Goal: Task Accomplishment & Management: Complete application form

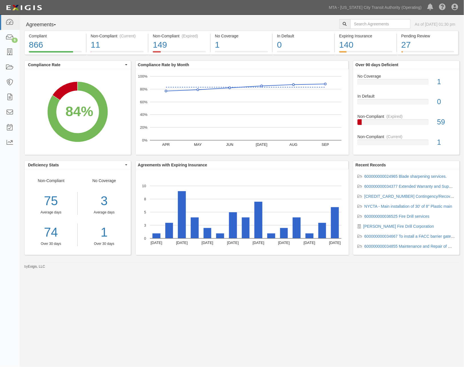
drag, startPoint x: 160, startPoint y: 320, endPoint x: 25, endPoint y: 95, distance: 262.9
click at [159, 319] on div "Agreements Parties Agreements Coverages As of Oct 10, 2025 01:30 pm Compliant 8…" at bounding box center [232, 180] width 464 height 330
click at [7, 49] on icon at bounding box center [10, 52] width 8 height 7
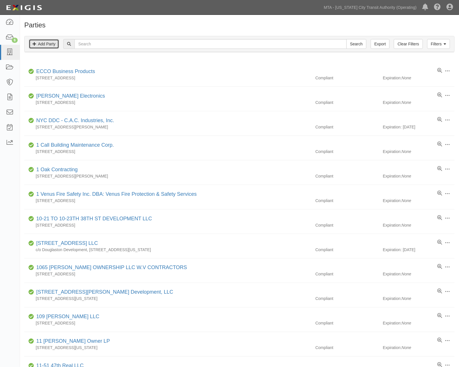
click at [43, 43] on link "Add Party" at bounding box center [44, 44] width 30 height 10
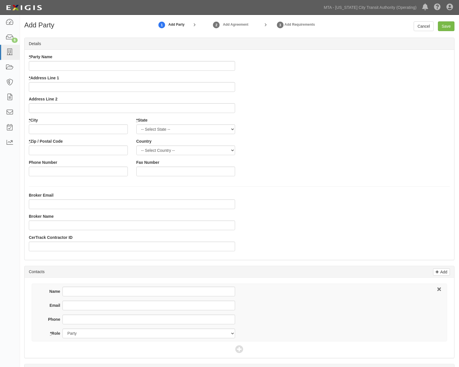
click at [106, 68] on input "* Party Name" at bounding box center [132, 66] width 206 height 10
click at [51, 65] on input "* Party Name" at bounding box center [132, 66] width 206 height 10
paste input "Franklin 2024 Propco LLC"
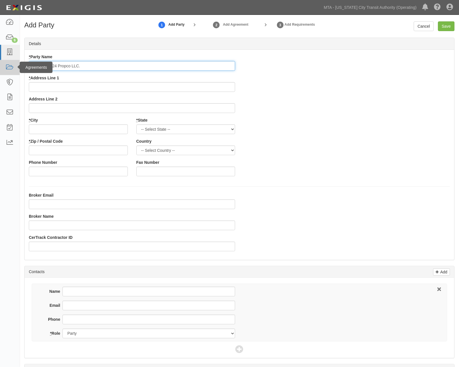
type input "Franklin 2024 Propco LLC."
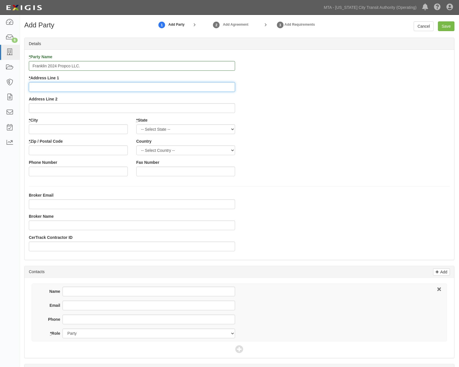
click at [49, 87] on input "* Address Line 1" at bounding box center [132, 87] width 206 height 10
paste input "76 Eigth Ave, 2nd Flor"
type input "76 Eigth Ave, 2nd Floor"
click at [54, 127] on input "* City" at bounding box center [78, 129] width 99 height 10
type input "New York"
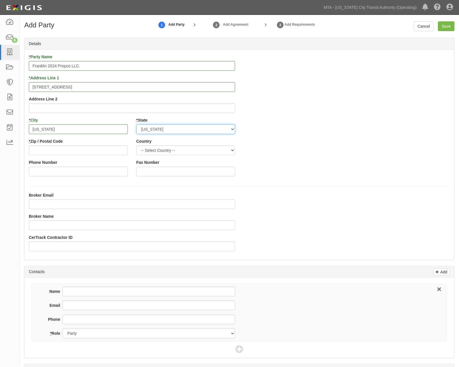
select select "NY"
type input "10011"
drag, startPoint x: 415, startPoint y: 214, endPoint x: 382, endPoint y: 218, distance: 33.0
click at [415, 214] on div "Broker Email Broker Name CerTrack Contractor ID" at bounding box center [240, 223] width 430 height 63
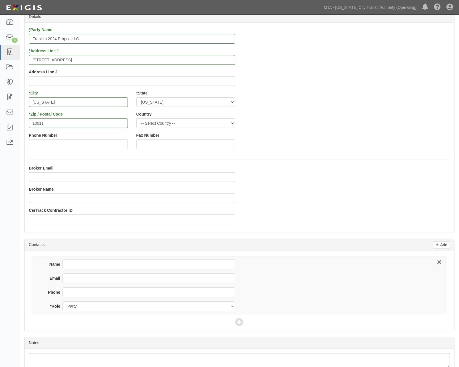
scroll to position [61, 0]
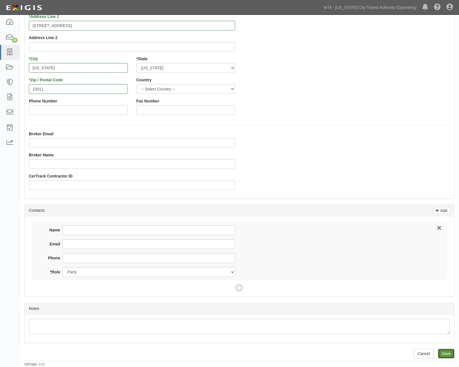
click at [449, 355] on input "Save" at bounding box center [446, 354] width 17 height 10
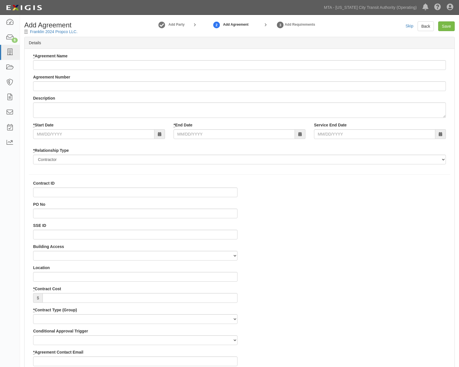
select select
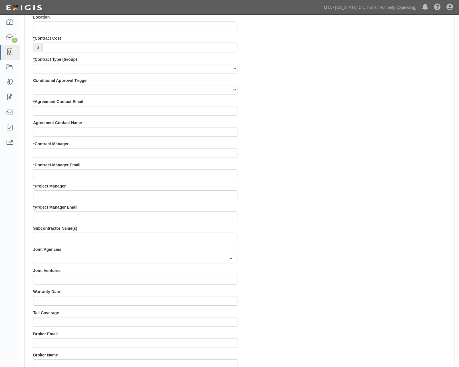
scroll to position [349, 0]
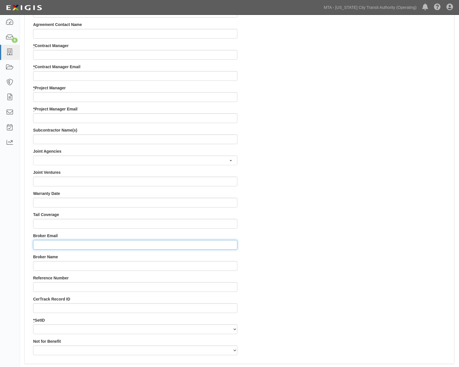
click at [53, 246] on input "Broker Email" at bounding box center [135, 245] width 204 height 10
paste input "pra-sharedcerts@hilbgroup.com"
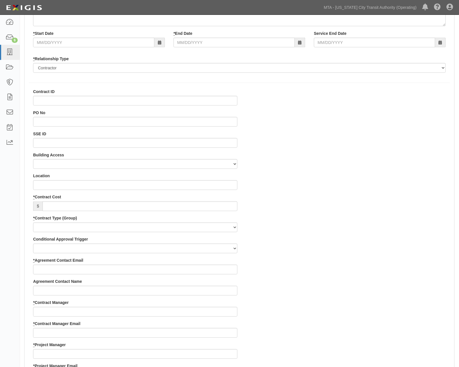
scroll to position [0, 0]
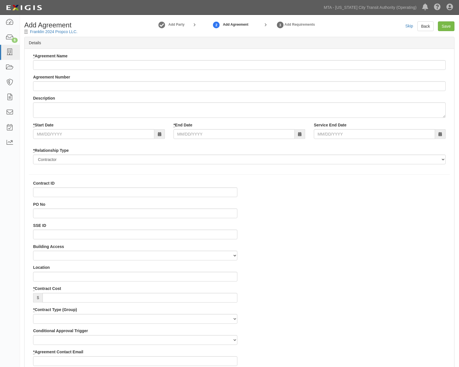
type input "pra-sharedcerts@hilbgroup.com"
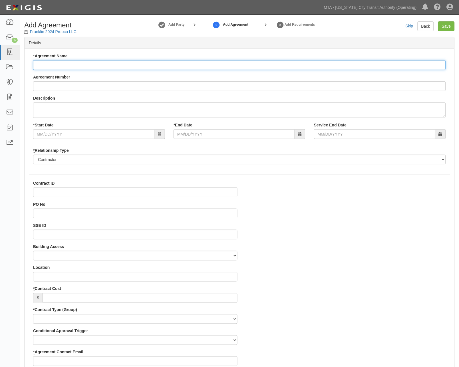
click at [56, 67] on input "* Agreement Name" at bounding box center [239, 65] width 413 height 10
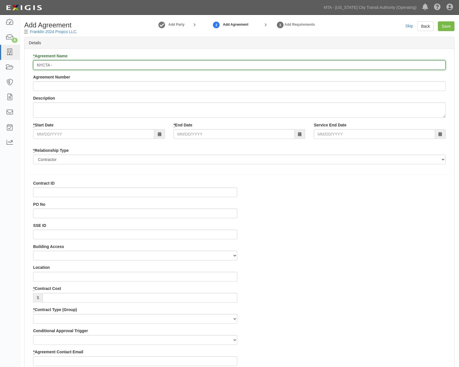
click at [60, 66] on input "NYCTA -" at bounding box center [239, 65] width 413 height 10
paste input "Shoring and installation of vibration isolation in existing columns and vibrati…"
type input "NYCTA - Shoring and installation of vibration isolation in existing columns and…"
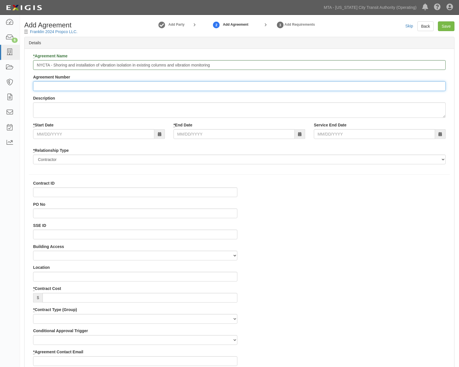
paste input "71836-INS1528"
type input "71836-INS1528"
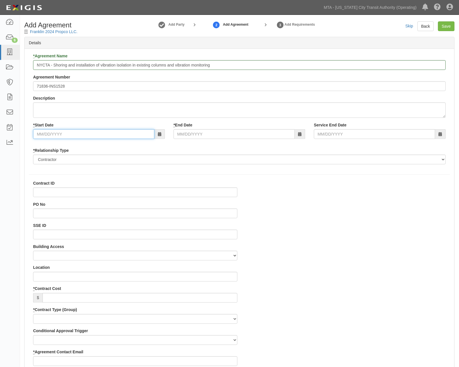
click at [49, 134] on input "* Start Date" at bounding box center [93, 134] width 121 height 10
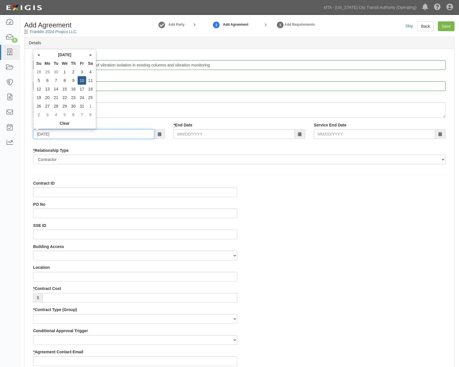
type input "[DATE]"
click at [187, 134] on input "* End Date" at bounding box center [234, 134] width 121 height 10
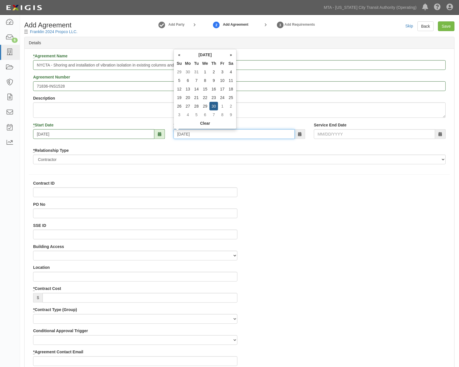
type input "04/30/2026"
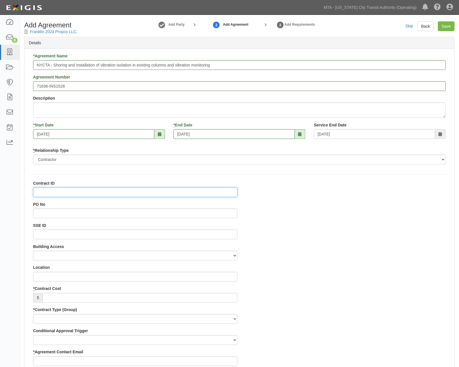
click at [43, 192] on input "Contract ID" at bounding box center [135, 193] width 204 height 10
paste input "71836-INS1528"
type input "71836-INS1528"
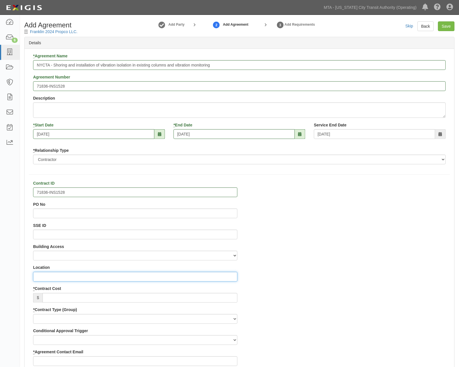
click at [43, 278] on input "Location" at bounding box center [135, 277] width 204 height 10
paste input "101 Franklin St, Manhattan"
type input "101 Franklin St, Manhattan"
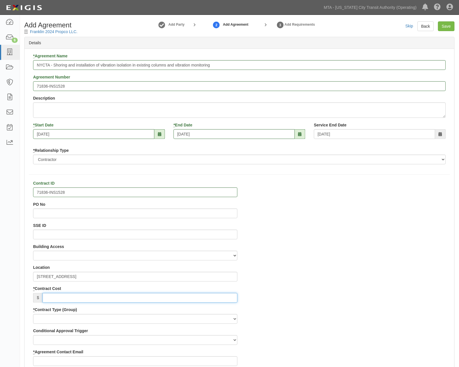
click at [60, 299] on input "* Contract Cost" at bounding box center [140, 298] width 195 height 10
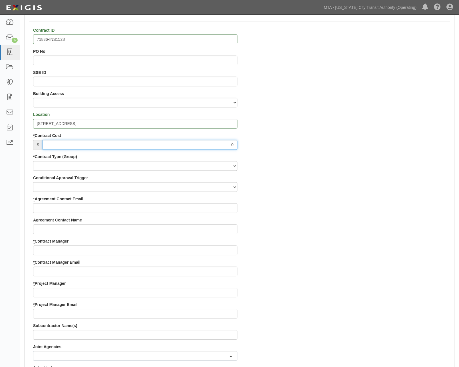
scroll to position [158, 0]
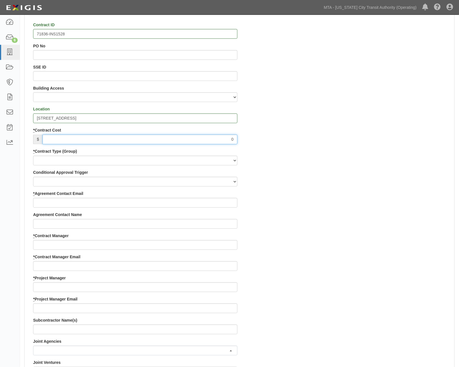
type input "0"
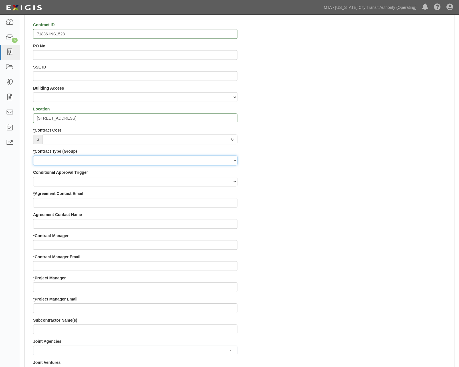
click at [53, 162] on select "Capital Operating Not for Benefit (incls. FA, Entry Permits) Real Estate Other" at bounding box center [135, 161] width 204 height 10
select select "103"
click at [33, 156] on select "Capital Operating Not for Benefit (incls. FA, Entry Permits) Real Estate Other" at bounding box center [135, 161] width 204 height 10
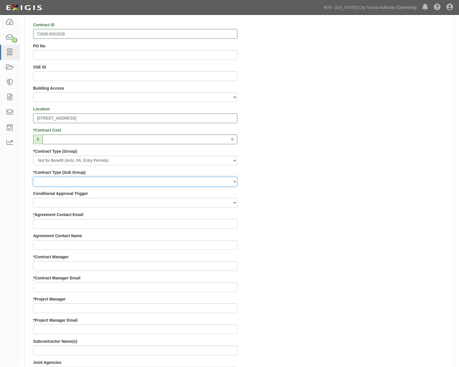
click at [45, 185] on select "Entry Permits Film Special Events Force Account (NYSDOT, CDOT, Other) NYS DEC O…" at bounding box center [135, 182] width 204 height 10
select select "162"
click at [33, 177] on select "Entry Permits Film Special Events Force Account (NYSDOT, CDOT, Other) NYS DEC O…" at bounding box center [135, 182] width 204 height 10
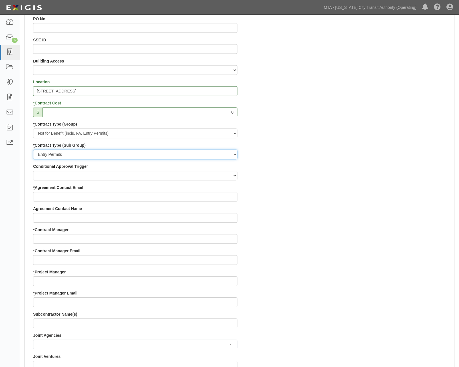
scroll to position [222, 0]
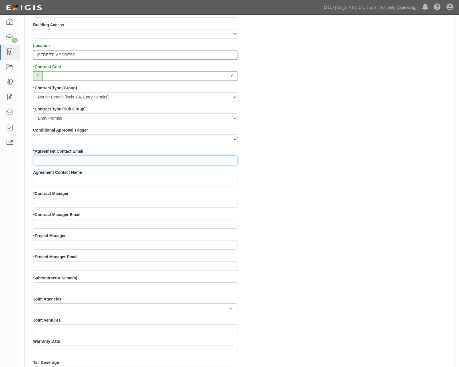
paste input "jlaserson@cannonhillcap.com"
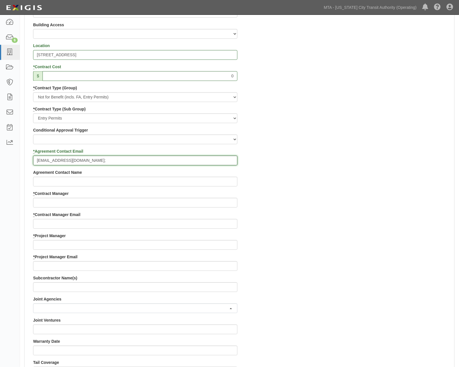
click at [128, 158] on input "jlaserson@cannonhillcap.com;" at bounding box center [135, 161] width 204 height 10
paste input "enelson@uag.nyc"
type input "jlaserson@cannonhillcap.com; enelson@uag.nyc"
click at [346, 279] on div "Contract ID 71836-INS1528 PO No SSE ID Building Access 2 Broadway 341/345/347 B…" at bounding box center [240, 233] width 430 height 549
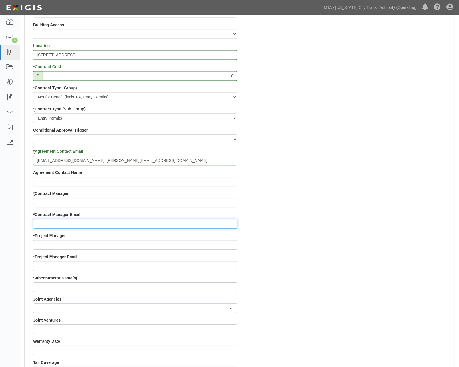
paste input "Xin.Liao@mtacd.org"
type input "Xin.Liao@mtacd.org"
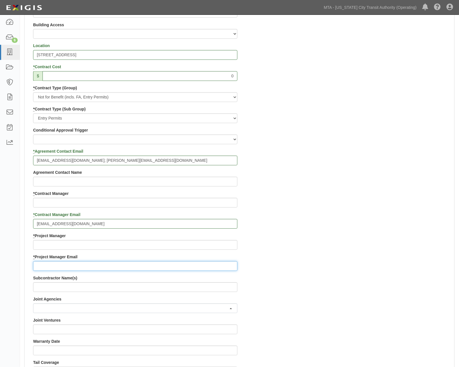
click at [74, 270] on input "* Project Manager Email" at bounding box center [135, 267] width 204 height 10
paste input "contract.inspection@nyct.com"
click at [361, 247] on div "Contract ID 71836-INS1528 PO No SSE ID Building Access 2 Broadway 341/345/347 B…" at bounding box center [240, 233] width 430 height 549
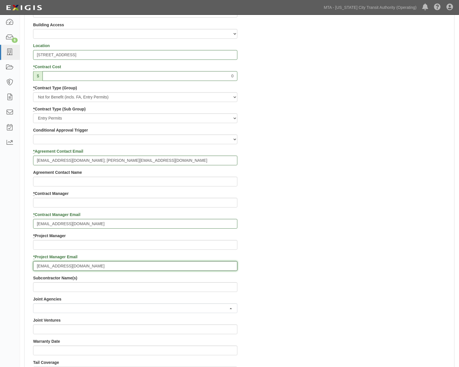
click at [143, 263] on input "contract.inspection@nyct.com" at bounding box center [135, 267] width 204 height 10
paste input "EPP-Insurance@mtacd.org"
type input "contract.inspection@nyct.com; EPP-Insurance@mtacd.org"
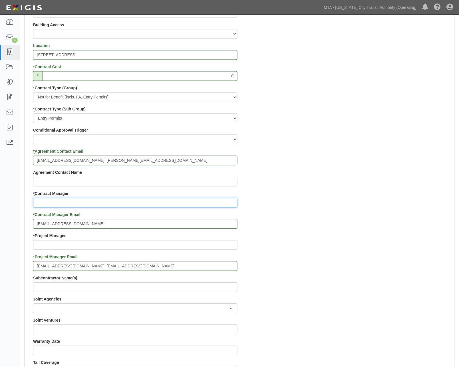
click at [53, 203] on input "* Contract Manager" at bounding box center [135, 203] width 204 height 10
paste input "Ivan Liao"
type input "Ivan Liao"
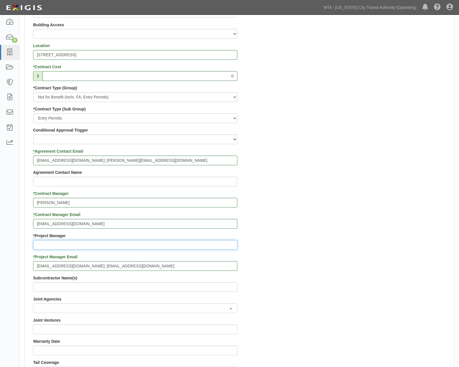
click at [46, 243] on input "* Project Manager" at bounding box center [135, 245] width 204 height 10
paste input "Contract Inspection"
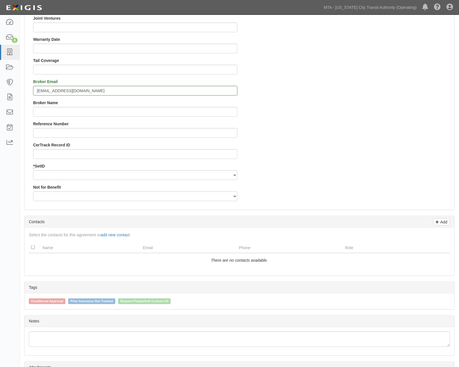
scroll to position [520, 0]
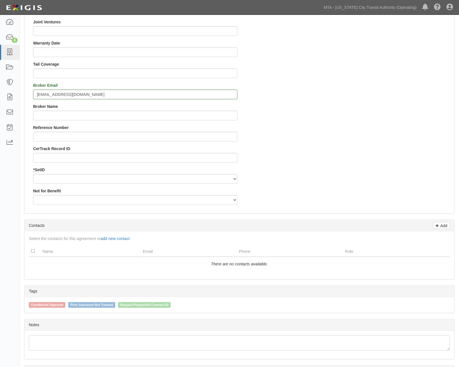
type input "Contract Inspection"
click at [55, 177] on select "NYCTA SIRTA" at bounding box center [135, 179] width 204 height 10
select select "91"
click at [33, 174] on select "NYCTA SIRTA" at bounding box center [135, 179] width 204 height 10
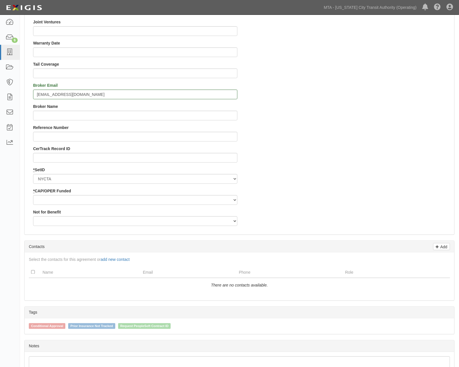
click at [49, 195] on div "* CAP/OPER Funded Capital Operating" at bounding box center [135, 196] width 204 height 17
click at [51, 196] on select "Capital Operating" at bounding box center [135, 200] width 204 height 10
select select "439"
click at [33, 195] on select "Capital Operating" at bounding box center [135, 200] width 204 height 10
click at [40, 220] on select "Yes No" at bounding box center [135, 221] width 204 height 10
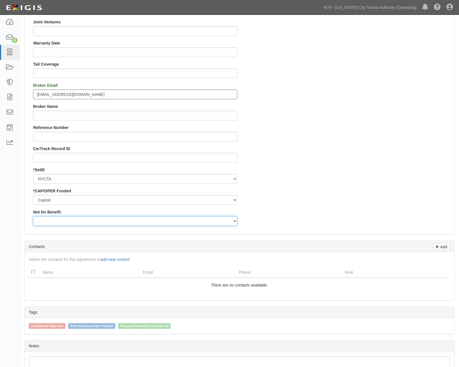
select select "507"
click at [33, 216] on select "Yes No" at bounding box center [135, 221] width 204 height 10
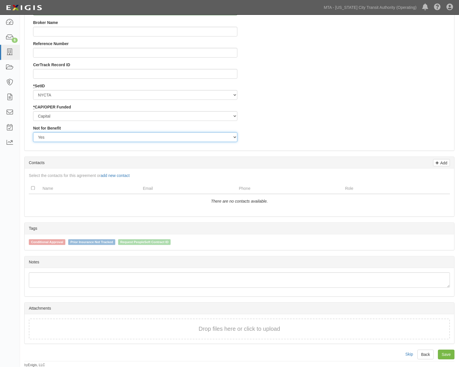
scroll to position [605, 0]
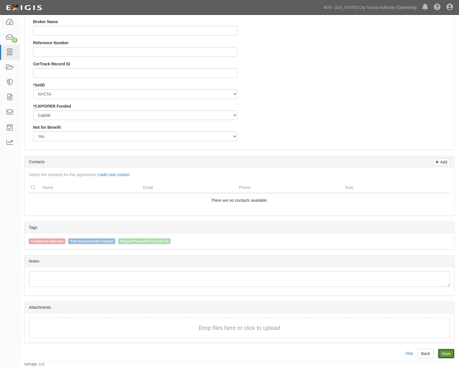
click at [449, 356] on link "Save" at bounding box center [446, 354] width 17 height 10
click at [445, 351] on link "Save" at bounding box center [446, 354] width 17 height 10
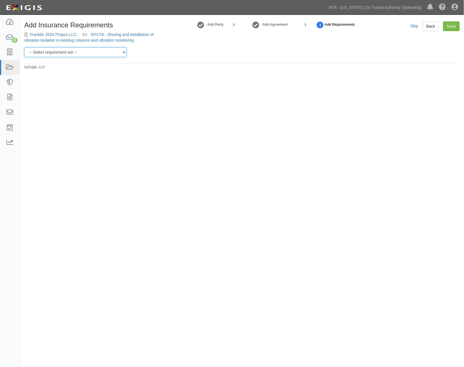
click at [83, 51] on select "-- Select requirement set -- Basic Basic Enhanced Option for Operating Agreemen…" at bounding box center [75, 52] width 102 height 10
click at [24, 47] on select "-- Select requirement set -- Basic Basic Enhanced Option for Operating Agreemen…" at bounding box center [75, 52] width 102 height 10
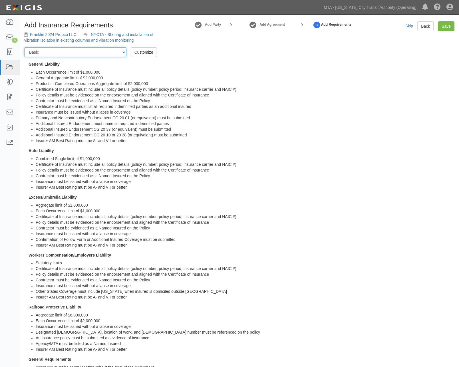
click at [125, 51] on select "-- Select requirement set -- Basic Basic Enhanced Option for Operating Agreemen…" at bounding box center [75, 52] width 102 height 10
select select "21174"
click at [24, 47] on select "-- Select requirement set -- Basic Basic Enhanced Option for Operating Agreemen…" at bounding box center [75, 52] width 102 height 10
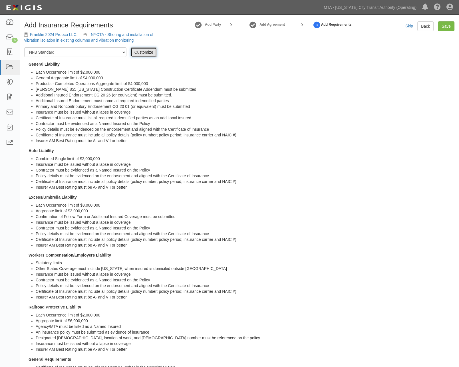
click at [150, 53] on link "Customize" at bounding box center [144, 52] width 26 height 10
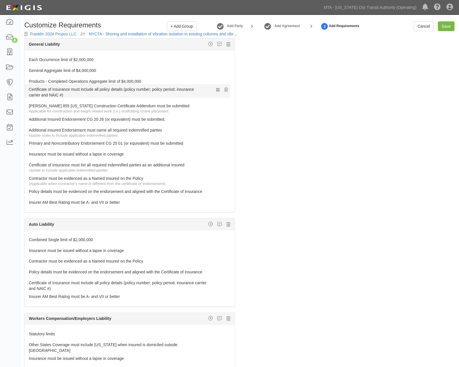
drag, startPoint x: 42, startPoint y: 189, endPoint x: 41, endPoint y: 89, distance: 99.9
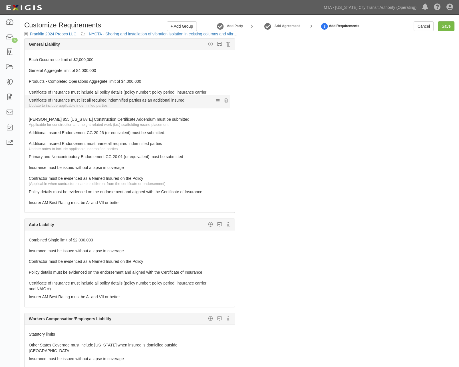
drag, startPoint x: 43, startPoint y: 168, endPoint x: 32, endPoint y: 103, distance: 65.9
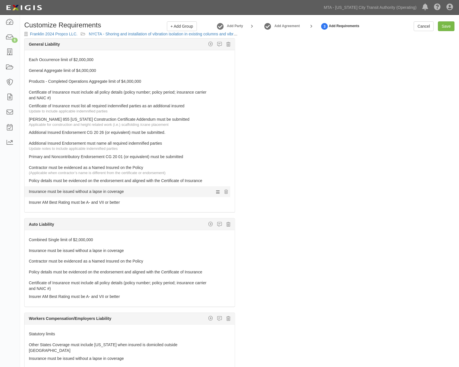
drag, startPoint x: 38, startPoint y: 166, endPoint x: 35, endPoint y: 190, distance: 23.9
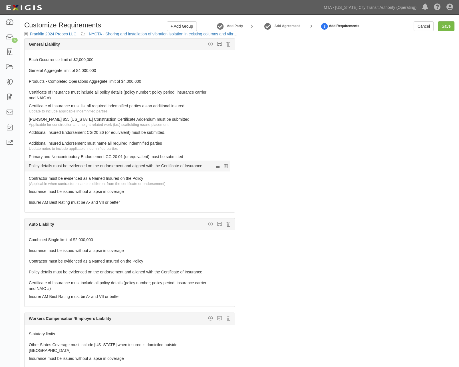
drag, startPoint x: 36, startPoint y: 180, endPoint x: 35, endPoint y: 165, distance: 15.2
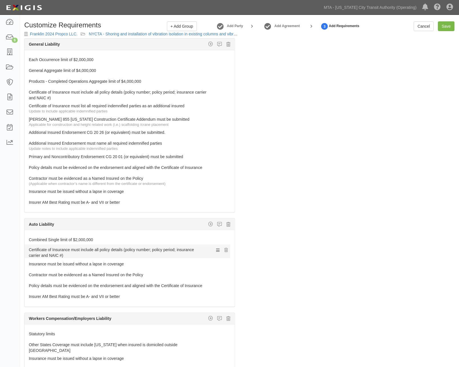
drag, startPoint x: 34, startPoint y: 284, endPoint x: 24, endPoint y: 250, distance: 35.5
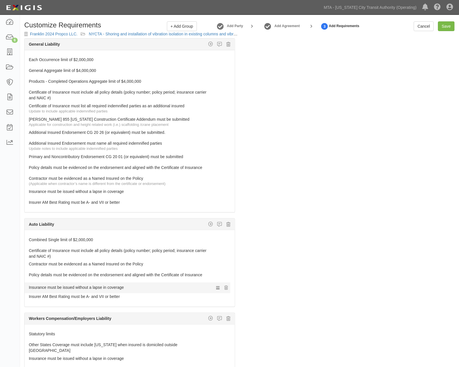
drag, startPoint x: 36, startPoint y: 266, endPoint x: 42, endPoint y: 289, distance: 23.6
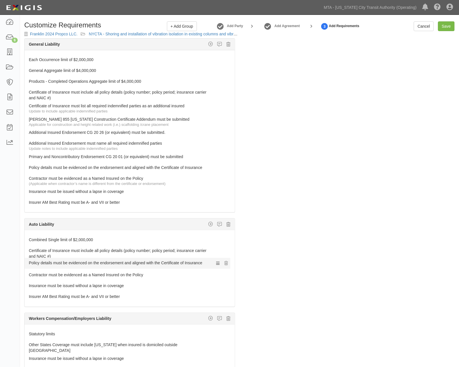
drag, startPoint x: 43, startPoint y: 276, endPoint x: 42, endPoint y: 263, distance: 13.2
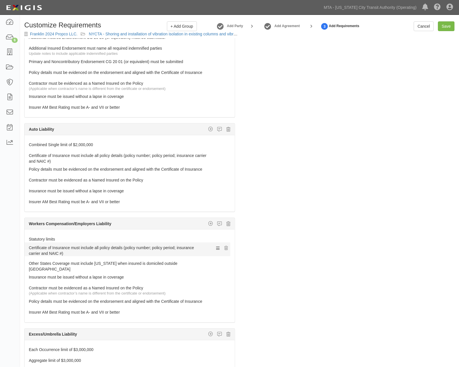
drag, startPoint x: 41, startPoint y: 298, endPoint x: 28, endPoint y: 249, distance: 50.8
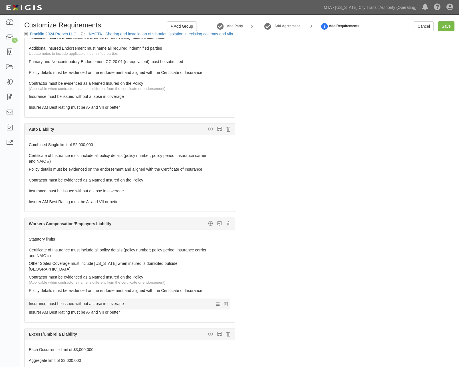
drag, startPoint x: 33, startPoint y: 273, endPoint x: 39, endPoint y: 298, distance: 25.9
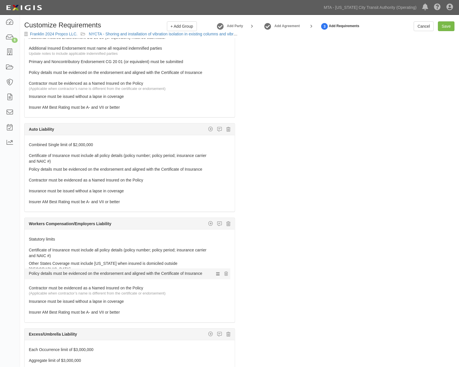
drag, startPoint x: 39, startPoint y: 288, endPoint x: 38, endPoint y: 272, distance: 15.2
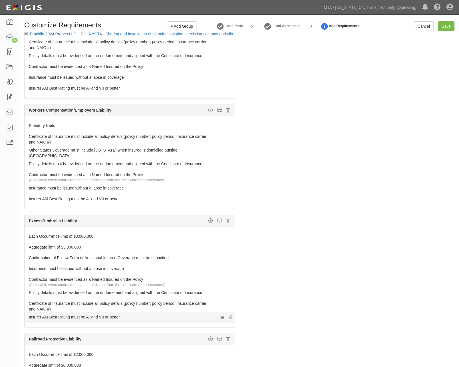
scroll to position [254, 0]
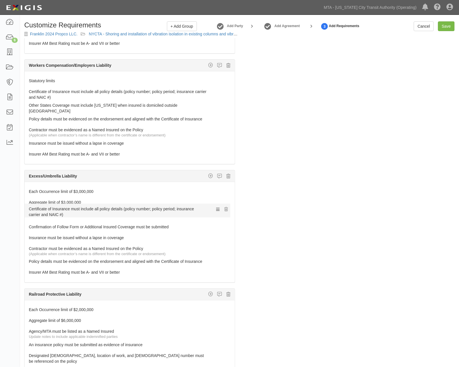
drag, startPoint x: 37, startPoint y: 259, endPoint x: 32, endPoint y: 210, distance: 48.6
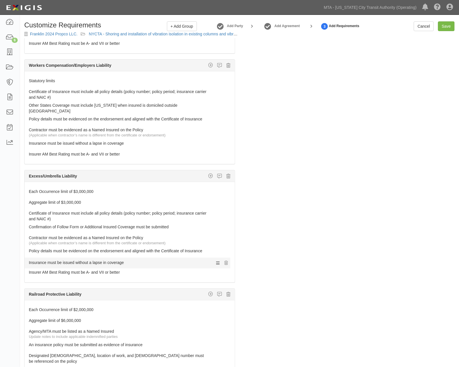
drag, startPoint x: 37, startPoint y: 236, endPoint x: 37, endPoint y: 256, distance: 20.3
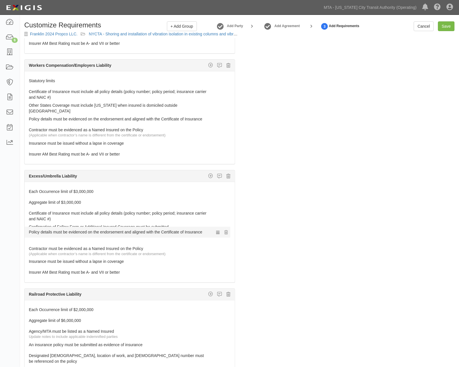
drag, startPoint x: 37, startPoint y: 250, endPoint x: 35, endPoint y: 232, distance: 17.4
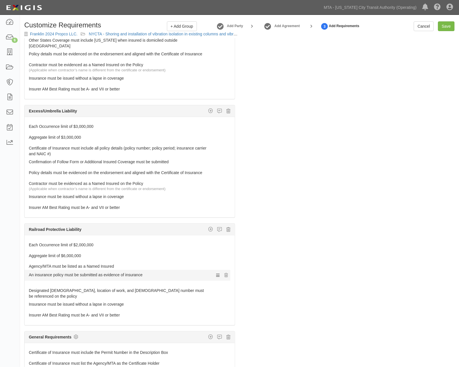
scroll to position [308, 0]
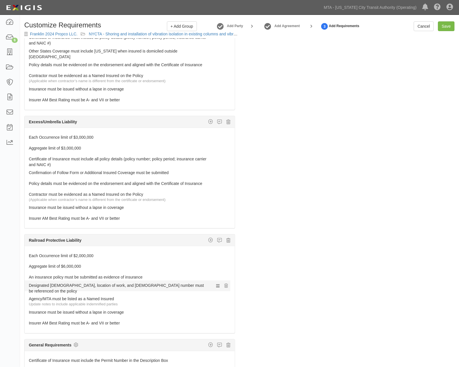
drag, startPoint x: 47, startPoint y: 299, endPoint x: 46, endPoint y: 284, distance: 14.6
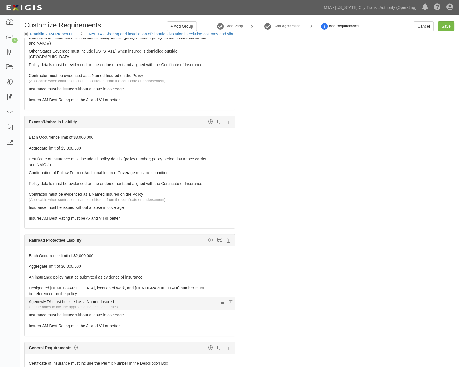
click at [46, 298] on link "Agency/MTA must be listed as a Named Insured" at bounding box center [119, 301] width 180 height 8
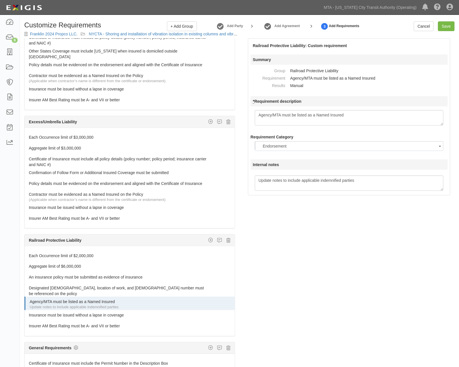
scroll to position [16, 0]
click at [405, 116] on textarea "Agency/MTA must be listed as a Named Insured" at bounding box center [349, 117] width 189 height 15
type textarea "The New York City Transit Authority/MTA must be listed as a Named Insureds"
click at [343, 276] on div "The requirements in red require changes in order to save. General Liability Add…" at bounding box center [239, 216] width 439 height 357
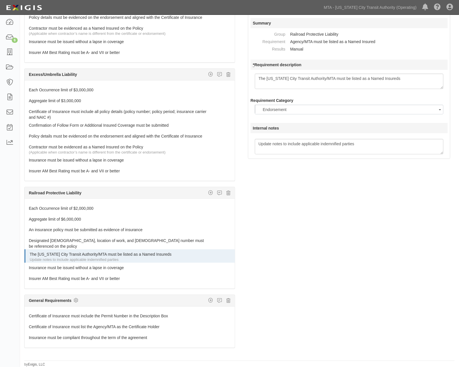
scroll to position [0, 0]
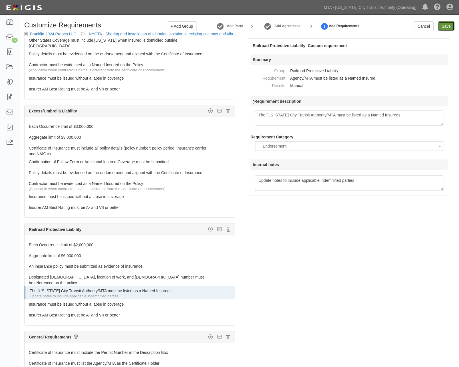
click at [451, 25] on input "Save" at bounding box center [446, 26] width 17 height 10
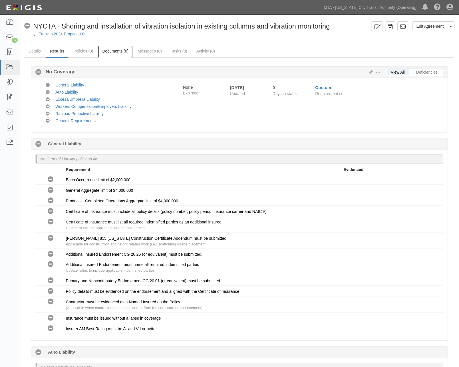
click at [110, 50] on link "Documents (0)" at bounding box center [115, 51] width 35 height 12
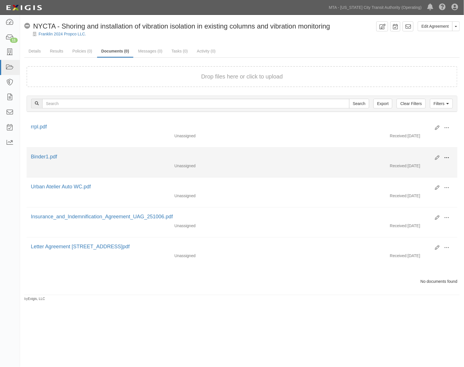
click at [447, 156] on span at bounding box center [446, 157] width 5 height 5
click at [423, 154] on link "Edit" at bounding box center [419, 155] width 45 height 10
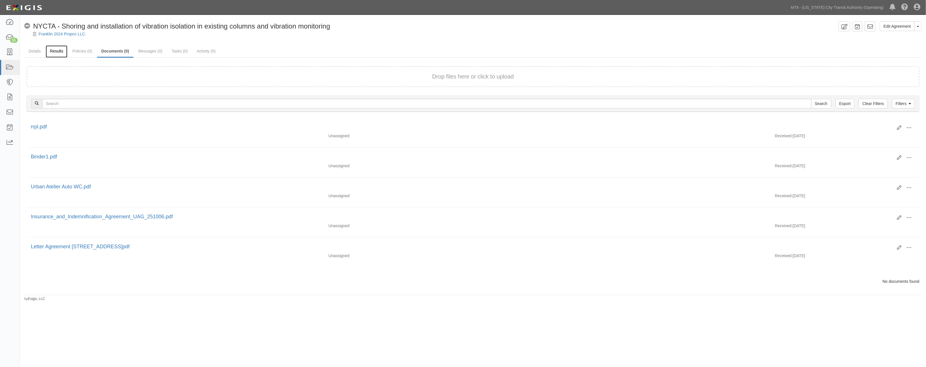
click at [57, 53] on link "Results" at bounding box center [57, 51] width 22 height 12
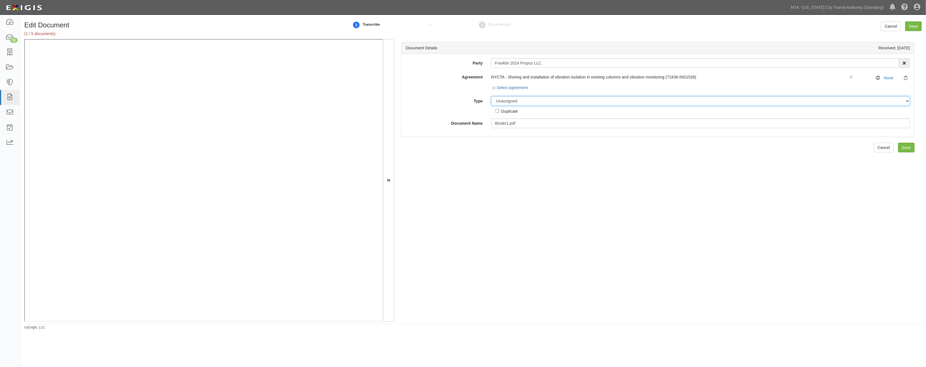
click at [464, 101] on select "Unassigned Binder Cancellation Notice Certificate Contract Endorsement Insuranc…" at bounding box center [700, 101] width 419 height 10
select select "CertificateDetail"
click at [464, 97] on select "Unassigned Binder Cancellation Notice Certificate Contract Endorsement Insuranc…" at bounding box center [700, 101] width 419 height 10
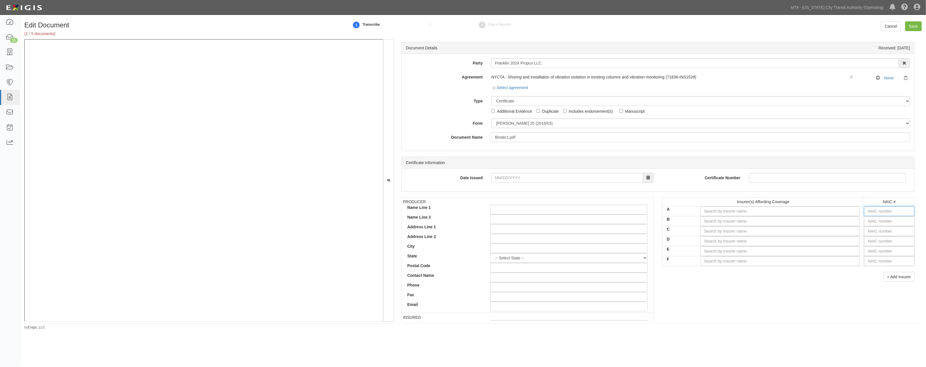
click at [464, 212] on input "text" at bounding box center [889, 211] width 50 height 10
type input "25232"
type input "2"
type input "24856"
type input "24"
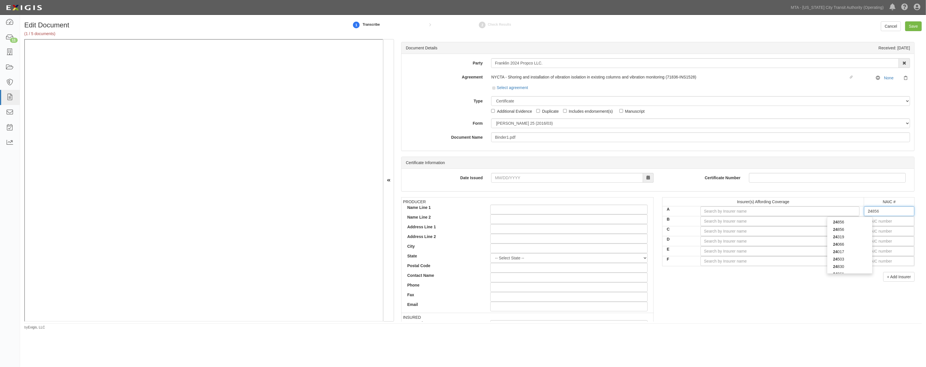
type input "24319"
type input "2431"
type input "24319"
click at [464, 222] on div "24319" at bounding box center [849, 221] width 45 height 7
type input "Allied World Surplus Lines Insurance Co (A+ XV Rating)"
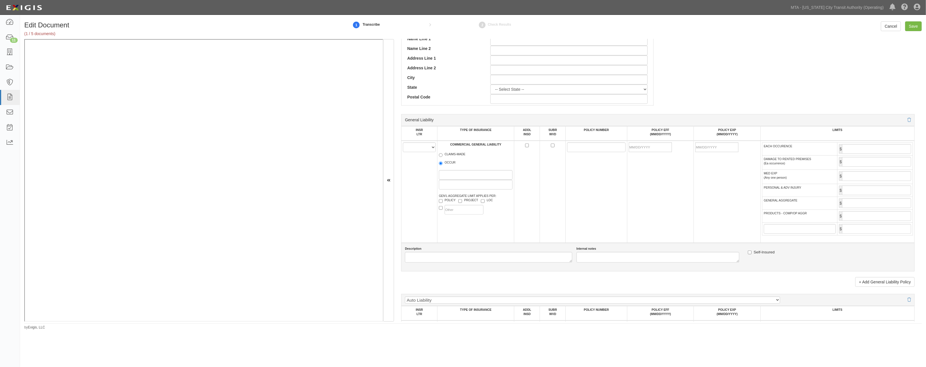
scroll to position [286, 0]
type input "24319"
click at [415, 146] on select "A B C D E F" at bounding box center [419, 146] width 33 height 10
select select "A"
click at [403, 143] on select "A B C D E F" at bounding box center [419, 146] width 33 height 10
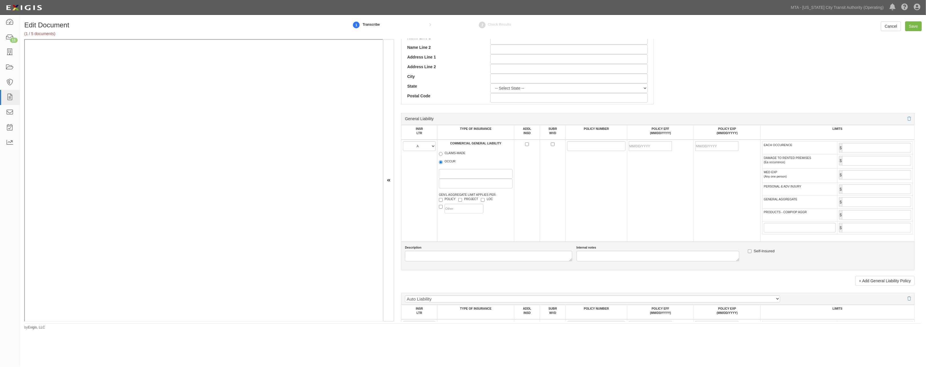
click at [454, 164] on label "OCCUR" at bounding box center [447, 162] width 17 height 6
click at [443, 164] on input "OCCUR" at bounding box center [441, 162] width 4 height 4
radio input "true"
paste input "[PHONE_NUMBER]"
type input "[PHONE_NUMBER]"
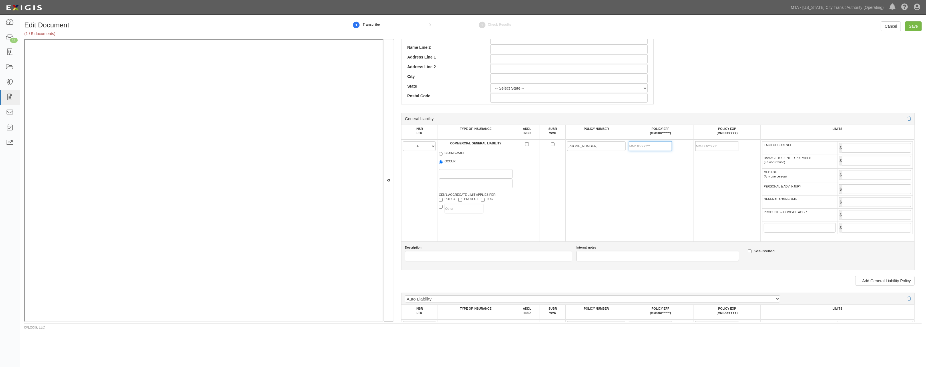
click at [464, 147] on input "POLICY EFF (MM/DD/YYYY)" at bounding box center [650, 146] width 43 height 10
type input "01/10/2025"
type input "01/10/2026"
drag, startPoint x: 659, startPoint y: 179, endPoint x: 680, endPoint y: 173, distance: 22.4
click at [464, 180] on td "01/10/2025" at bounding box center [660, 191] width 67 height 102
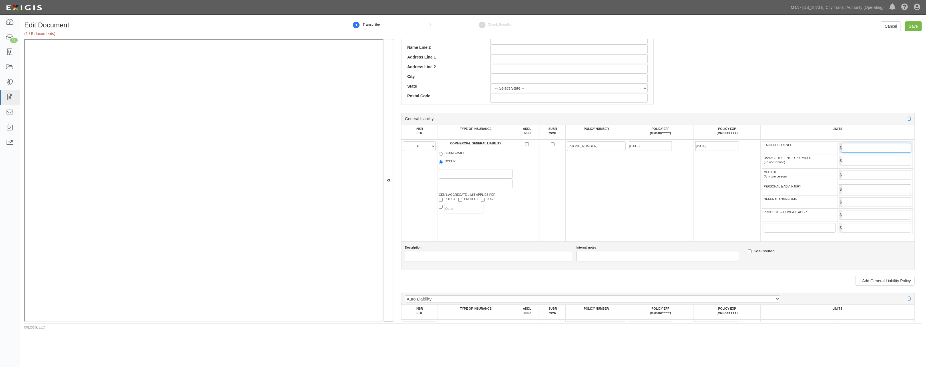
click at [464, 150] on input "EACH OCCURENCE" at bounding box center [876, 148] width 69 height 10
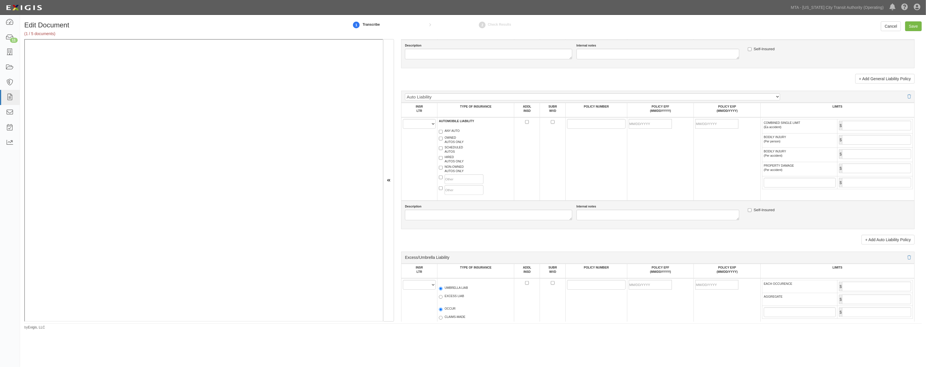
scroll to position [571, 0]
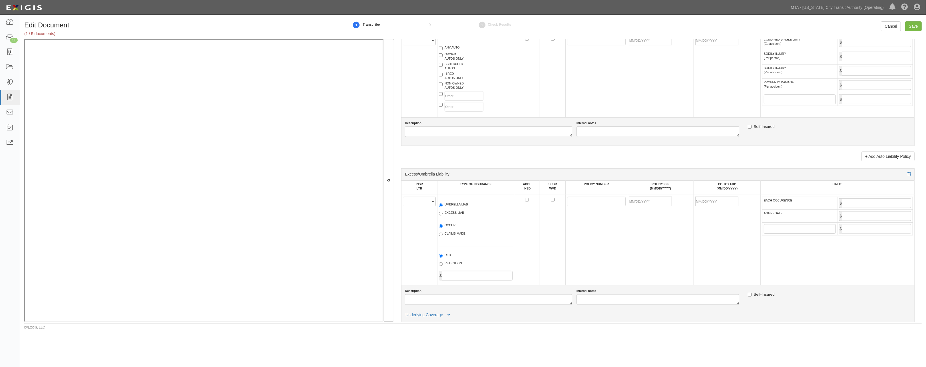
type input "1,000,000"
click at [412, 206] on select "A B C D E F" at bounding box center [419, 202] width 33 height 10
select select "A"
click at [403, 206] on select "A B C D E F" at bounding box center [419, 202] width 33 height 10
click at [446, 220] on div "UMBRELLA LIAB EXCESS LIAB" at bounding box center [476, 210] width 83 height 21
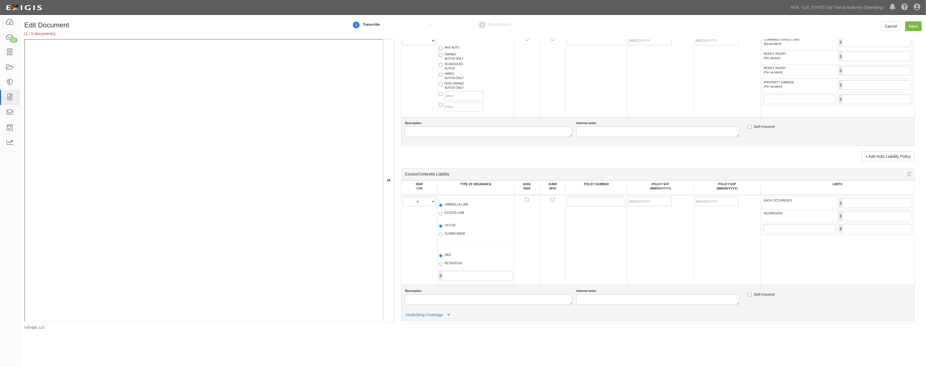
drag, startPoint x: 443, startPoint y: 241, endPoint x: 447, endPoint y: 231, distance: 10.7
click at [443, 229] on label "OCCUR" at bounding box center [447, 226] width 17 height 6
click at [443, 228] on input "OCCUR" at bounding box center [441, 226] width 4 height 4
radio input "true"
click at [448, 216] on label "EXCESS LIAB" at bounding box center [451, 214] width 25 height 6
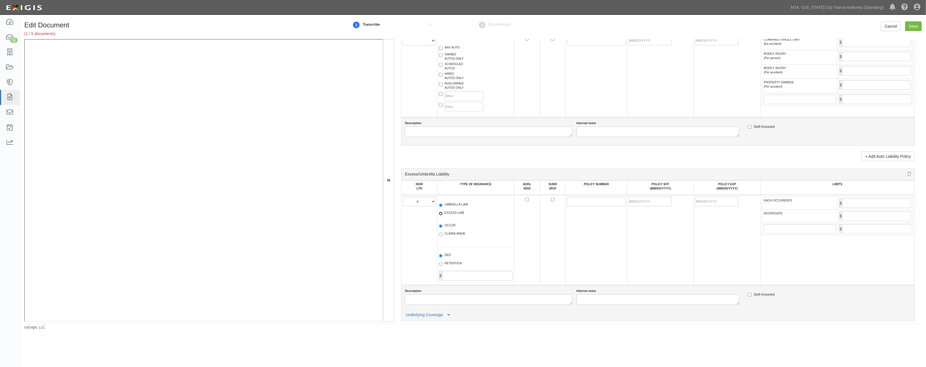
click at [443, 216] on input "EXCESS LIAB" at bounding box center [441, 214] width 4 height 4
radio input "true"
paste input "[PHONE_NUMBER]"
type input "[PHONE_NUMBER]"
click at [464, 206] on input "POLICY EFF (MM/DD/YYYY)" at bounding box center [650, 202] width 43 height 10
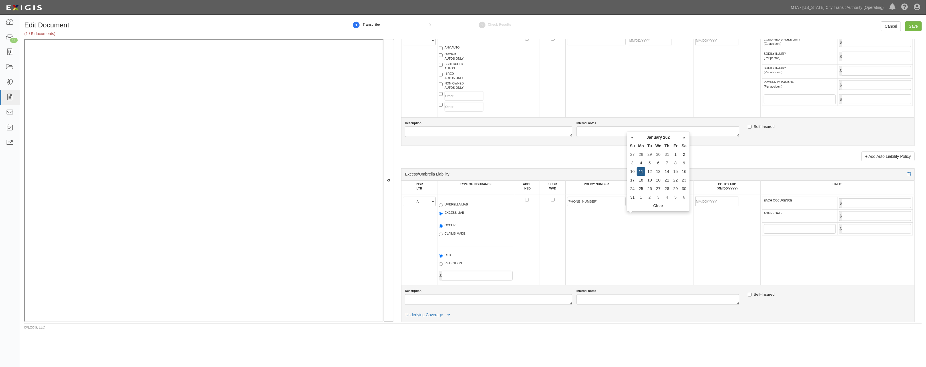
type input "01/11/0202"
click at [464, 250] on td "01/11/0202" at bounding box center [660, 240] width 67 height 90
drag, startPoint x: 721, startPoint y: 219, endPoint x: 671, endPoint y: 219, distance: 50.5
click at [464, 219] on tr "A B C D E F UMBRELLA LIAB EXCESS LIAB OCCUR CLAIMS-MADE DED RETENTION $ 5067-14…" at bounding box center [657, 240] width 513 height 90
type input "06/10/2026"
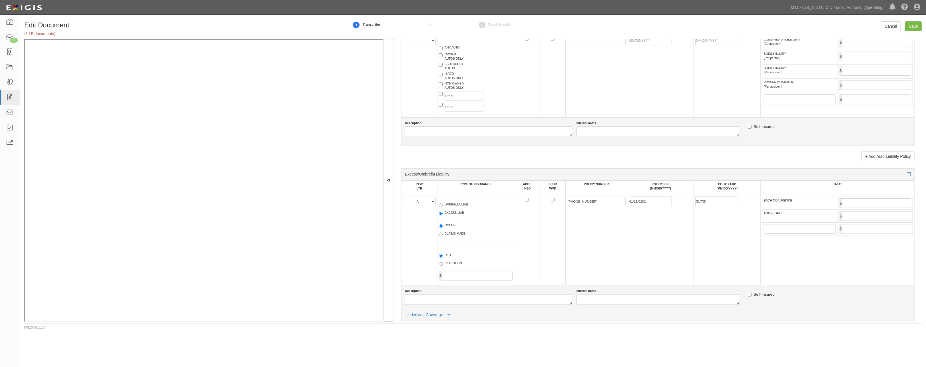
click at [464, 244] on td "01/11/0202" at bounding box center [660, 240] width 67 height 90
drag, startPoint x: 658, startPoint y: 217, endPoint x: 607, endPoint y: 218, distance: 51.1
click at [464, 218] on tr "A B C D E F UMBRELLA LIAB EXCESS LIAB OCCUR CLAIMS-MADE DED RETENTION $ 5067-14…" at bounding box center [657, 240] width 513 height 90
type input "01/10/2025"
click at [464, 256] on td "01/10/2025" at bounding box center [660, 240] width 67 height 90
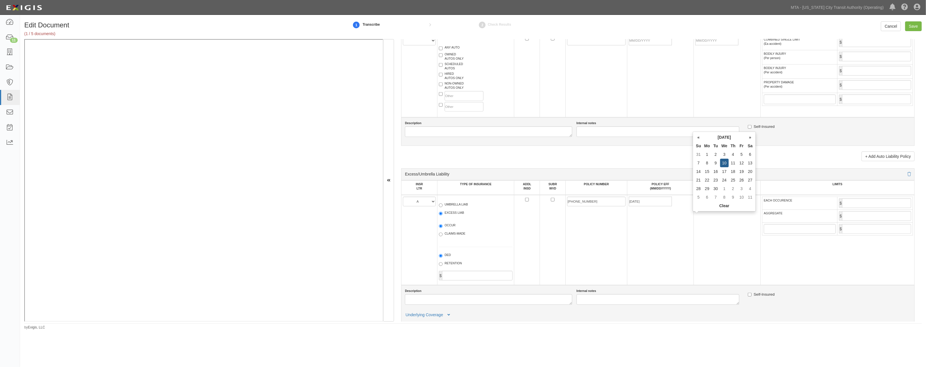
drag, startPoint x: 716, startPoint y: 216, endPoint x: 676, endPoint y: 221, distance: 40.6
click at [464, 221] on tr "A B C D E F UMBRELLA LIAB EXCESS LIAB OCCUR CLAIMS-MADE DED RETENTION $ 5067-14…" at bounding box center [657, 240] width 513 height 90
type input "06/10/2026"
click at [464, 254] on td "01/10/2025" at bounding box center [660, 240] width 67 height 90
click at [464, 208] on input "EACH OCCURENCE" at bounding box center [876, 203] width 69 height 10
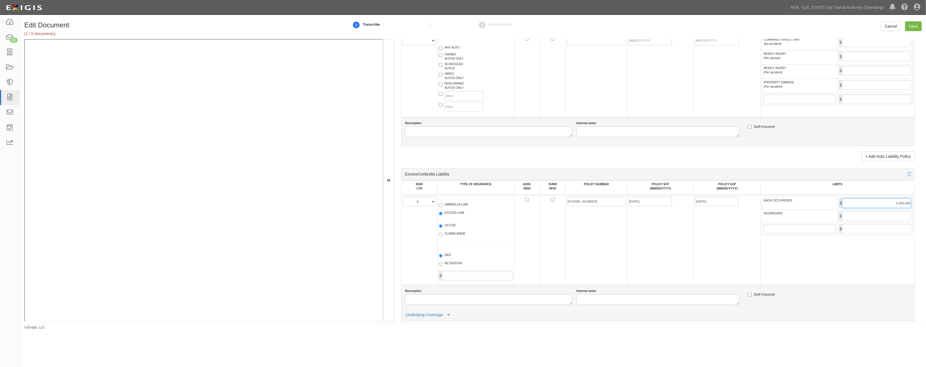
type input "5,000,000"
click at [464, 221] on input "AGGREGATE" at bounding box center [876, 216] width 69 height 10
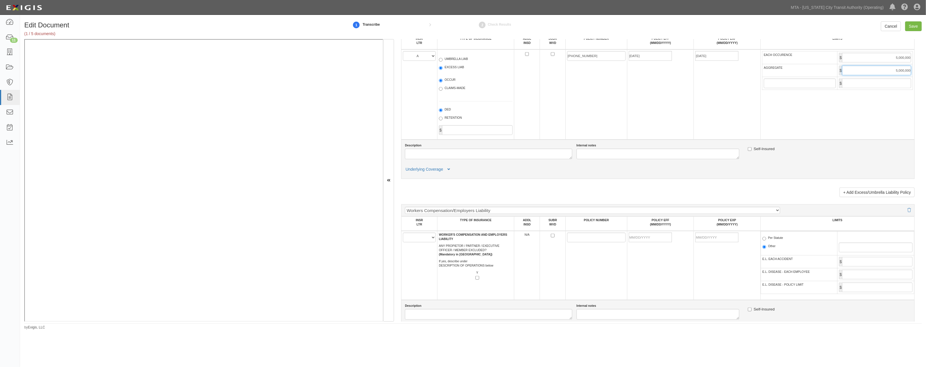
scroll to position [729, 0]
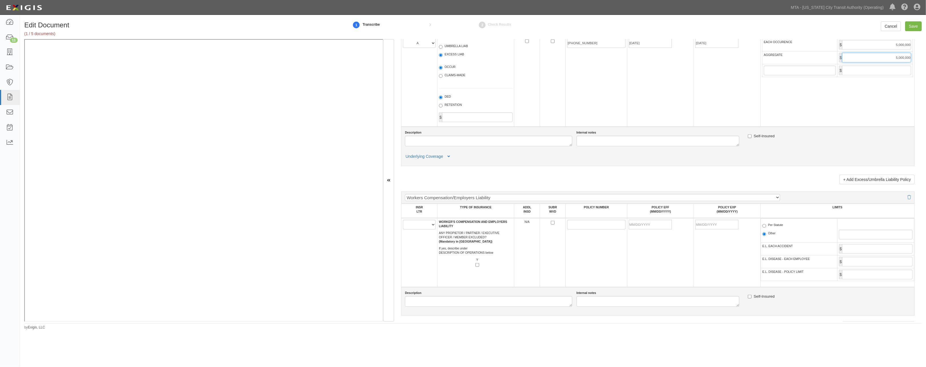
type input "5,000,000"
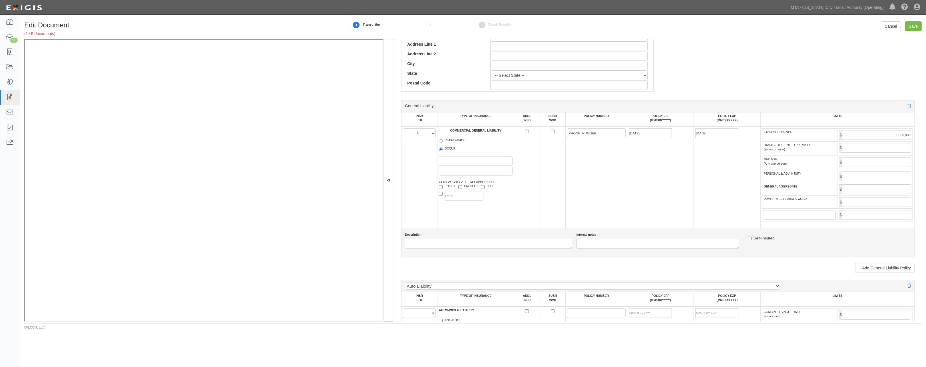
scroll to position [317, 0]
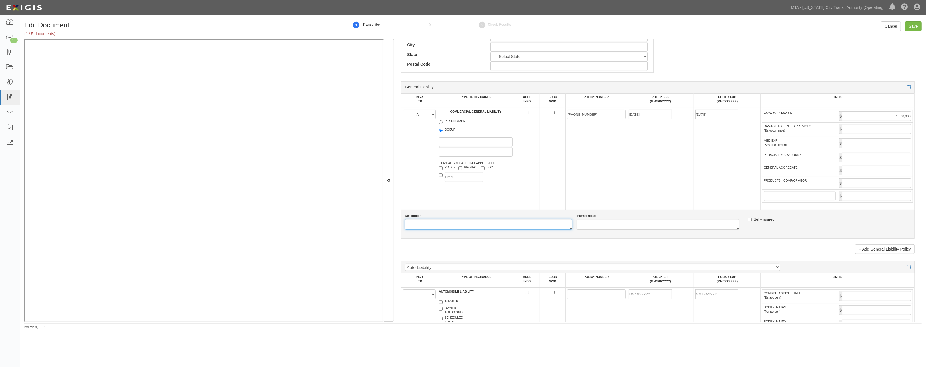
paste textarea "Franklin 2024 Propco"
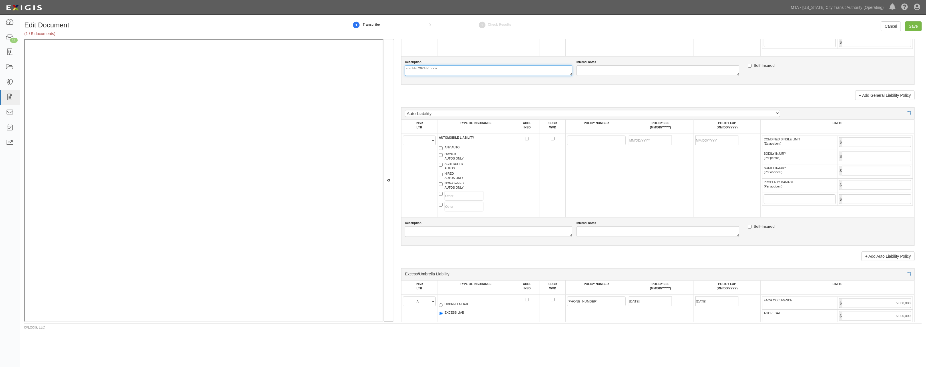
scroll to position [476, 0]
type textarea "Franklin 2024 Propco"
click at [464, 111] on icon at bounding box center [908, 109] width 3 height 4
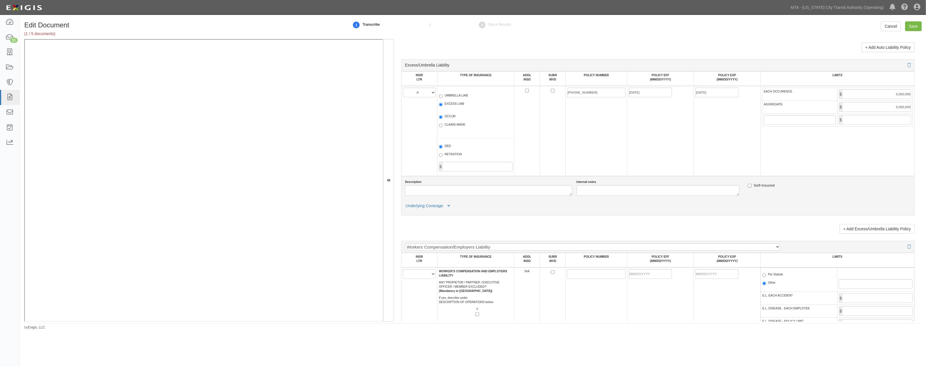
scroll to position [539, 0]
paste textarea "Franklin 2024 Propco"
type textarea "Franklin 2024 Propco"
click at [464, 251] on div "Workers Compensation/Employers Liability Employers Liability Workers Compensati…" at bounding box center [657, 245] width 513 height 12
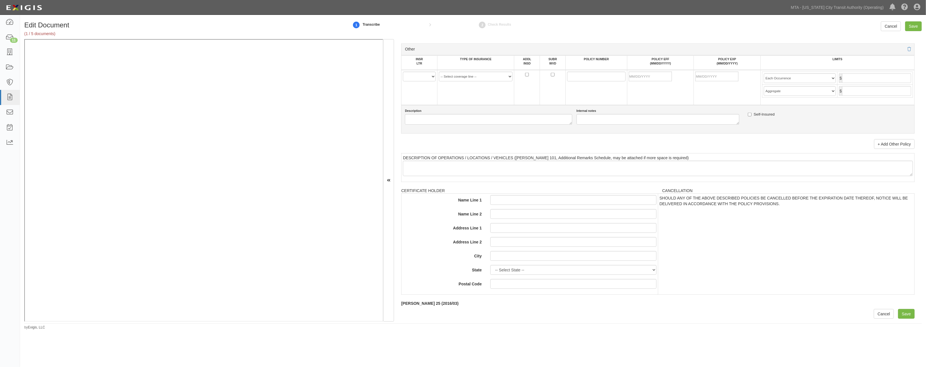
scroll to position [895, 0]
click at [464, 313] on input "Save" at bounding box center [906, 314] width 17 height 10
type input "1000000"
type input "5000000"
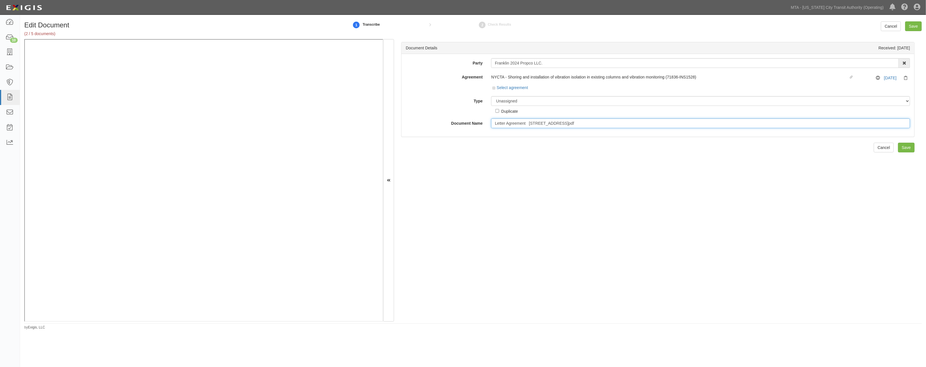
click at [617, 124] on input "Letter Agreement [STREET_ADDRESS]pdf" at bounding box center [700, 123] width 419 height 10
type input "Letter Agreement [STREET_ADDRESS]."
click at [508, 101] on select "Unassigned Binder Cancellation Notice Certificate Contract Endorsement Insuranc…" at bounding box center [700, 101] width 419 height 10
select select "ContractDetail"
click at [491, 97] on select "Unassigned Binder Cancellation Notice Certificate Contract Endorsement Insuranc…" at bounding box center [700, 101] width 419 height 10
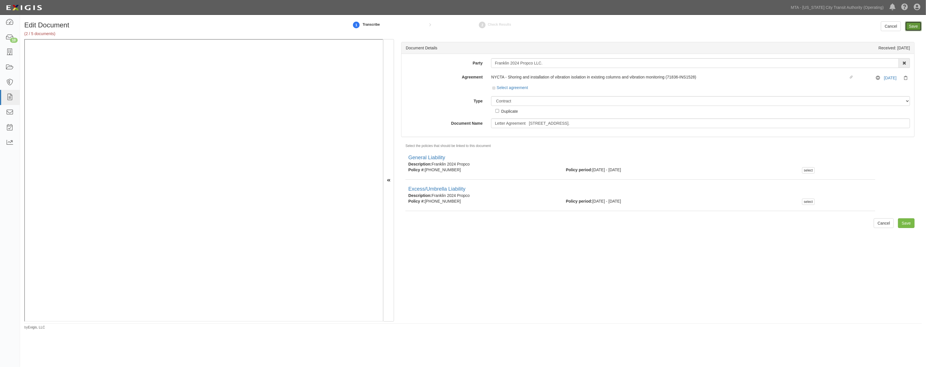
click at [909, 29] on input "Save" at bounding box center [913, 26] width 17 height 10
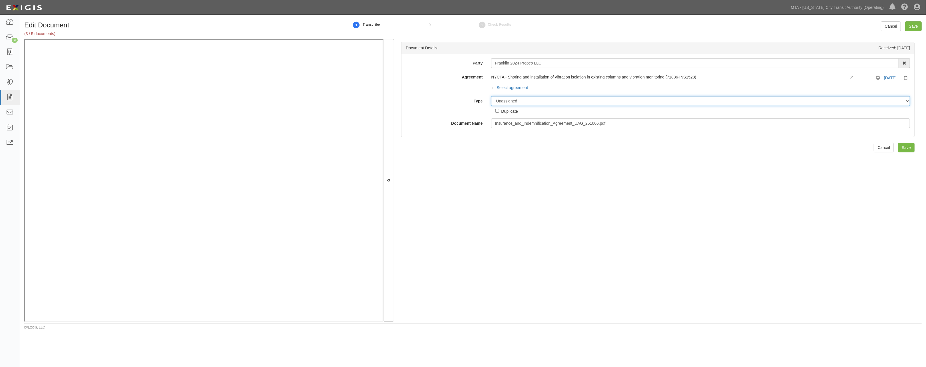
click at [522, 101] on select "Unassigned Binder Cancellation Notice Certificate Contract Endorsement Insuranc…" at bounding box center [700, 101] width 419 height 10
select select "ContractDetail"
click at [491, 97] on select "Unassigned Binder Cancellation Notice Certificate Contract Endorsement Insuranc…" at bounding box center [700, 101] width 419 height 10
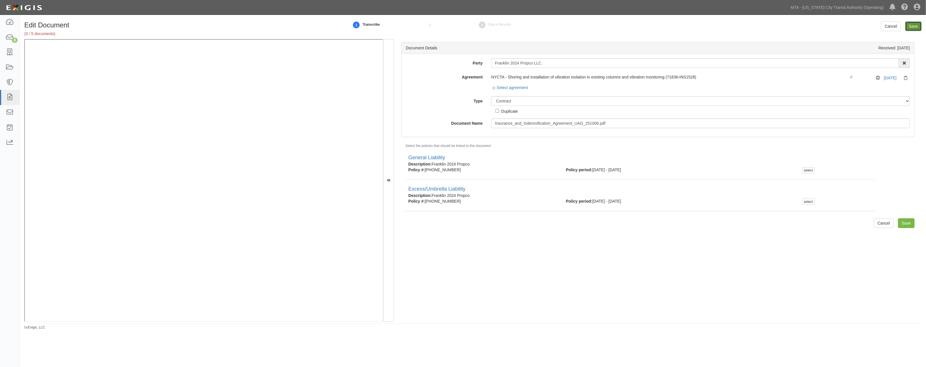
click at [917, 27] on input "Save" at bounding box center [913, 26] width 17 height 10
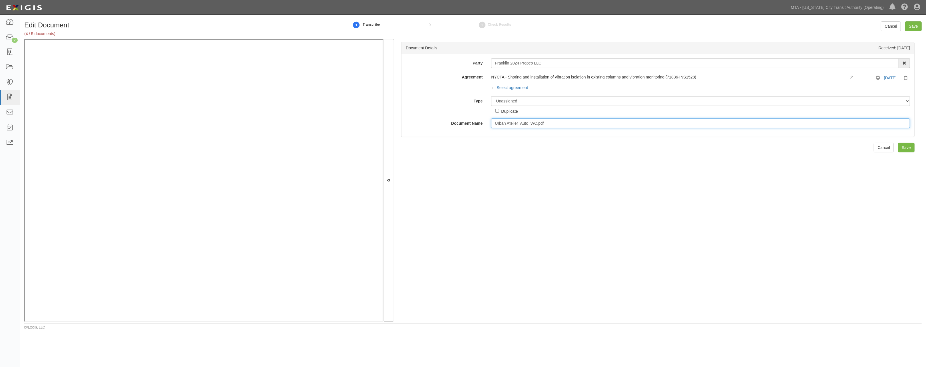
click at [555, 123] on input "Urban Atelier Auto WC.pdf" at bounding box center [700, 123] width 419 height 10
type input "Urban Atelier Auto WC 2026"
click at [528, 101] on select "Unassigned Binder Cancellation Notice Certificate Contract Endorsement Insuranc…" at bounding box center [700, 101] width 419 height 10
select select "CertificateDetail"
click at [491, 97] on select "Unassigned Binder Cancellation Notice Certificate Contract Endorsement Insuranc…" at bounding box center [700, 101] width 419 height 10
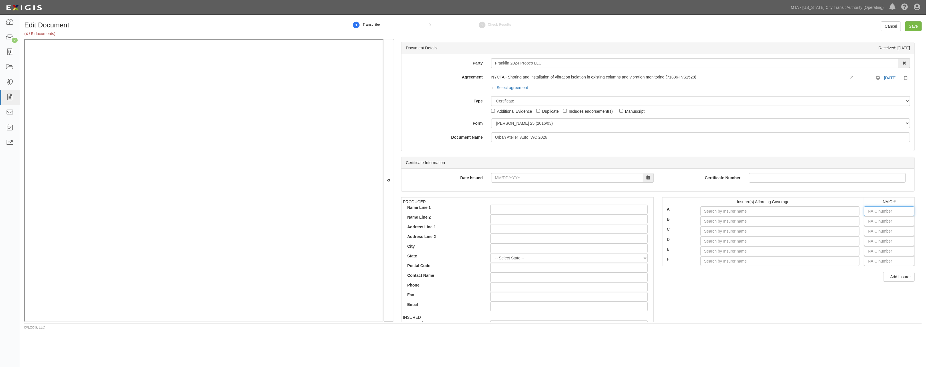
click at [884, 209] on input "text" at bounding box center [889, 211] width 50 height 10
type input "16862"
type input "1"
type input "11105"
type input "11"
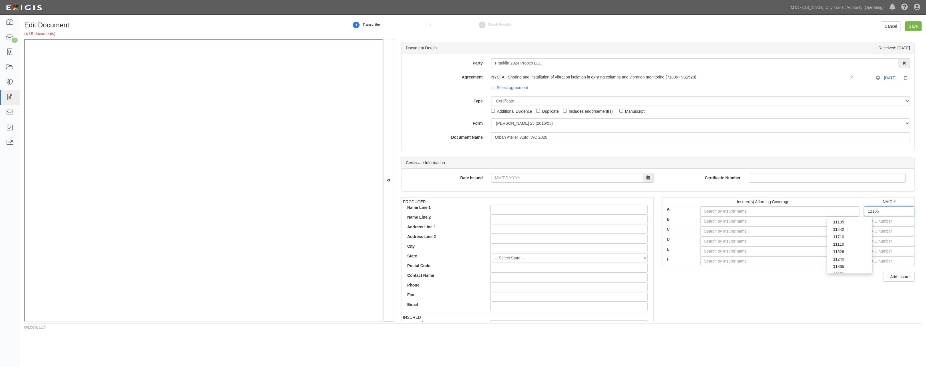
type input "11526"
type input "115"
type input "11508"
type input "1150"
type input "11526"
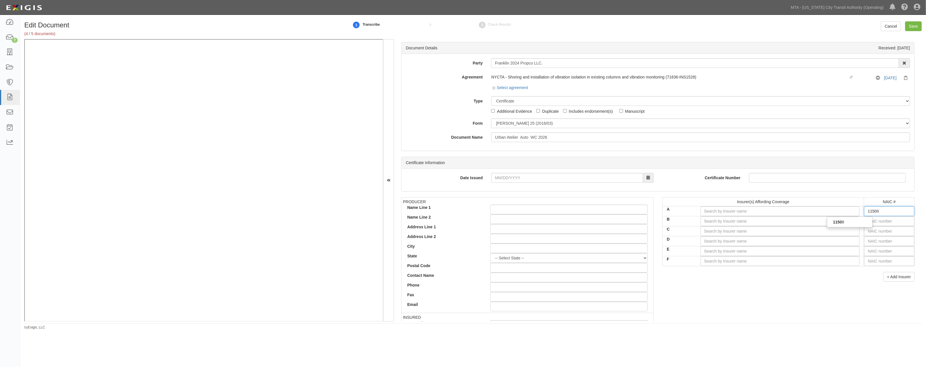
type input "115"
type input "11105"
type input "11"
type input "16862"
type input "1"
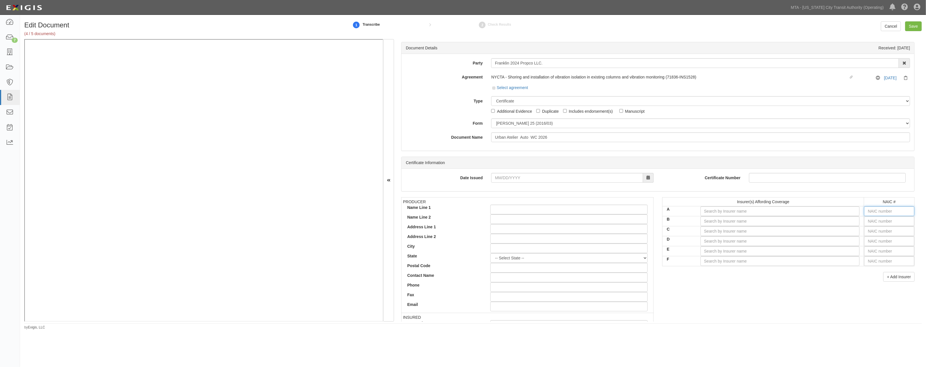
type input "16862"
type input "1"
type input "11105"
type input "111"
type input "11150"
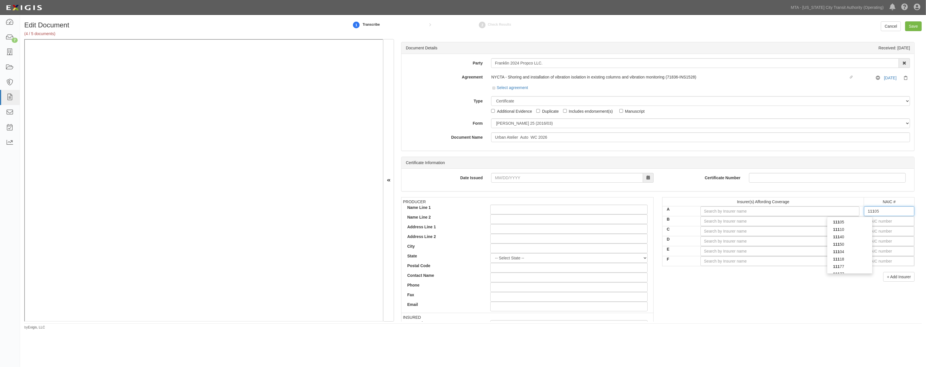
type input "1115"
type input "11150"
click at [860, 224] on div "11150" at bounding box center [849, 221] width 45 height 7
type input "Arch Insurance Company (A+ XV Rating)"
type input "11150"
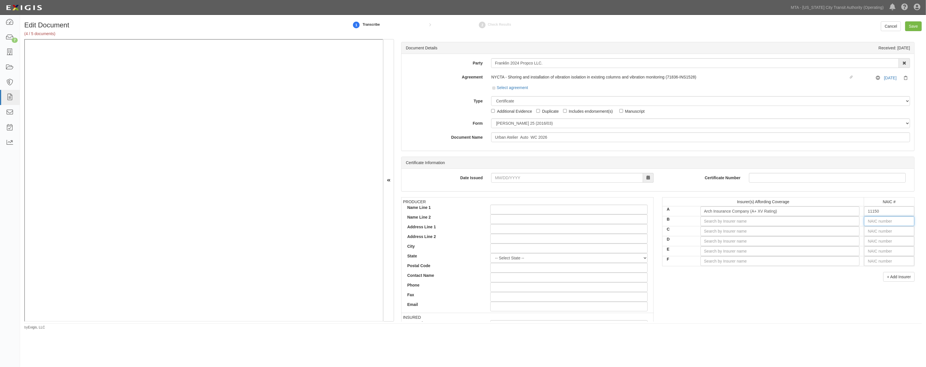
click at [869, 221] on input "text" at bounding box center [889, 221] width 50 height 10
type input "36404"
type input "3"
type input "38733"
type input "38"
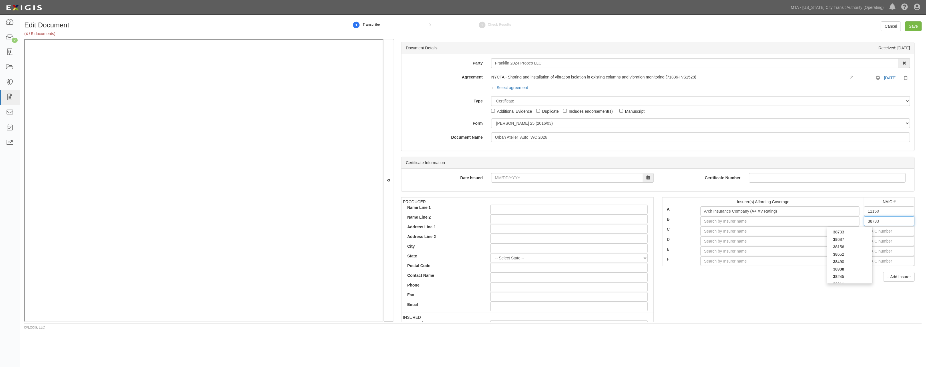
type input "38342"
type input "383"
type input "38318"
type input "3831"
type input "38318"
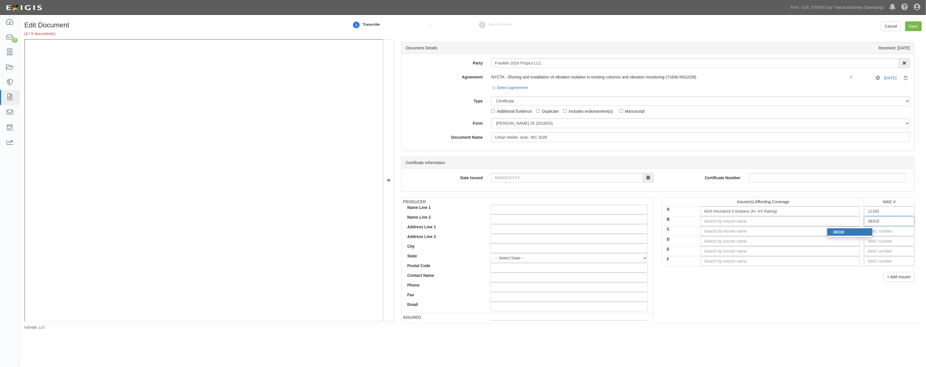
click at [861, 232] on div "38318" at bounding box center [849, 231] width 45 height 7
type input "Starr Indemnity & Liability Company (A XV Rating)"
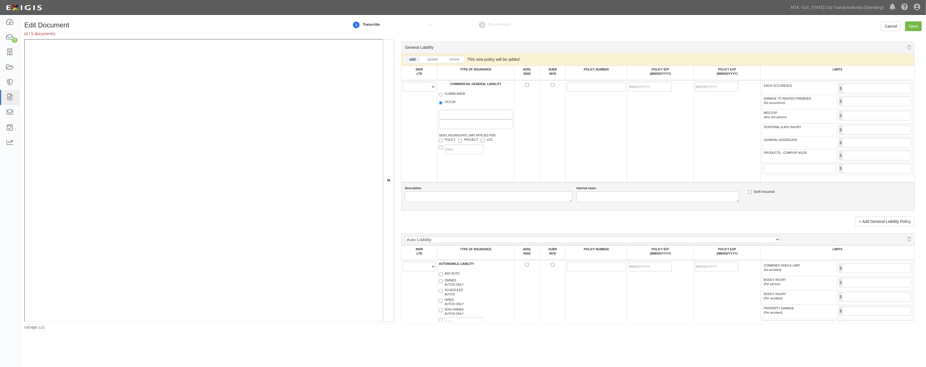
scroll to position [444, 0]
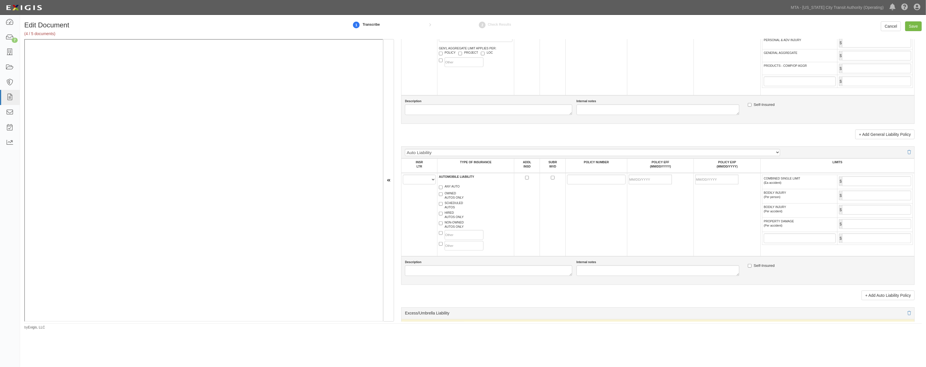
type input "38318"
click at [417, 184] on select "A B C D E F" at bounding box center [419, 180] width 33 height 10
select select "A"
click at [403, 181] on select "A B C D E F" at bounding box center [419, 180] width 33 height 10
click at [451, 190] on label "ANY AUTO" at bounding box center [449, 187] width 21 height 6
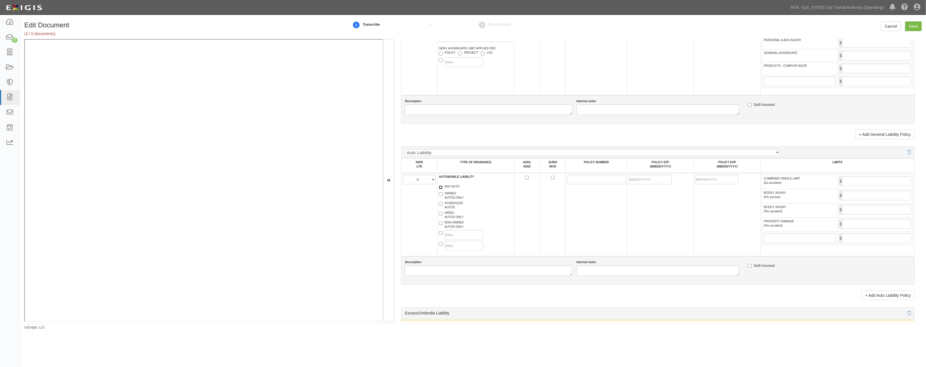
click at [443, 189] on input "ANY AUTO" at bounding box center [441, 188] width 4 height 4
checkbox input "true"
paste textarea "URBAN ATELIER"
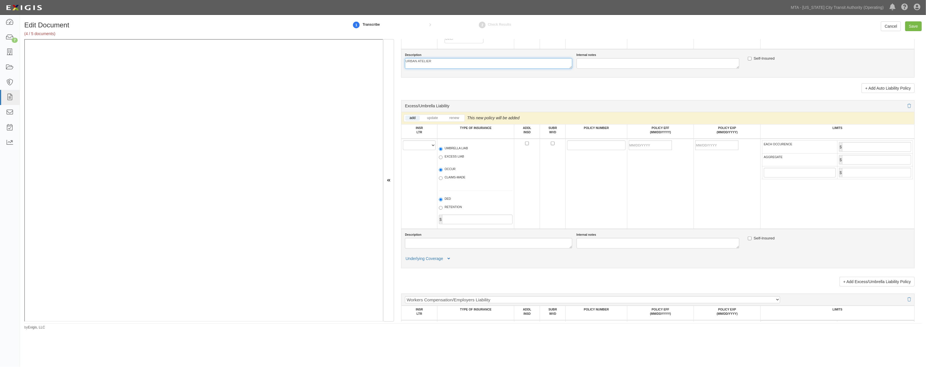
scroll to position [666, 0]
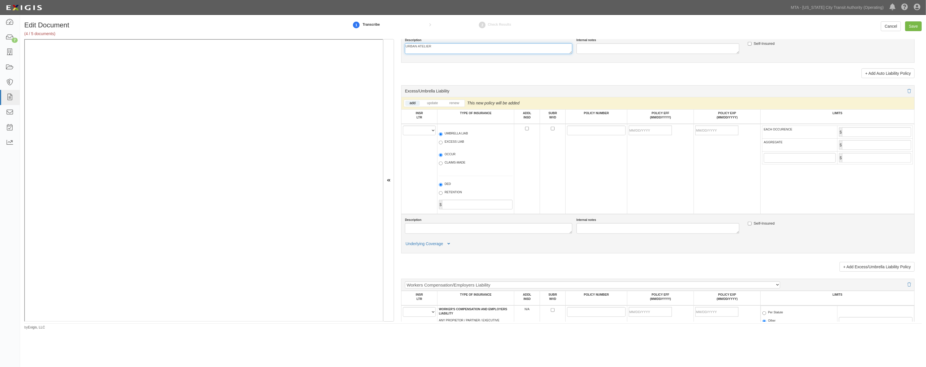
type textarea "URBAN ATELIER"
paste textarea "URBAN ATELIER"
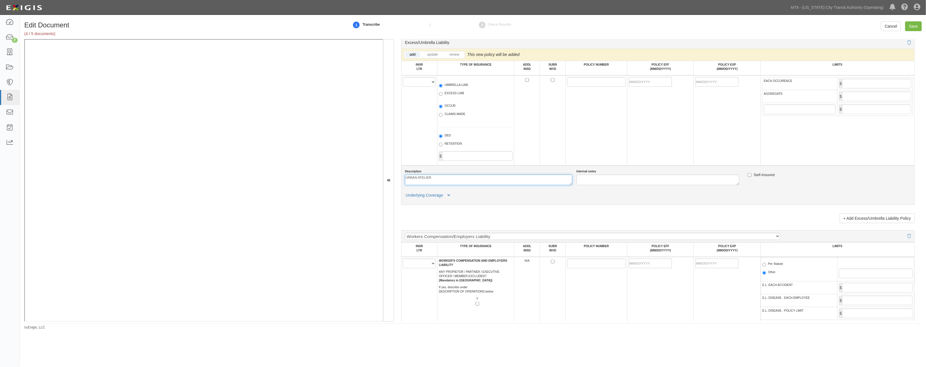
scroll to position [825, 0]
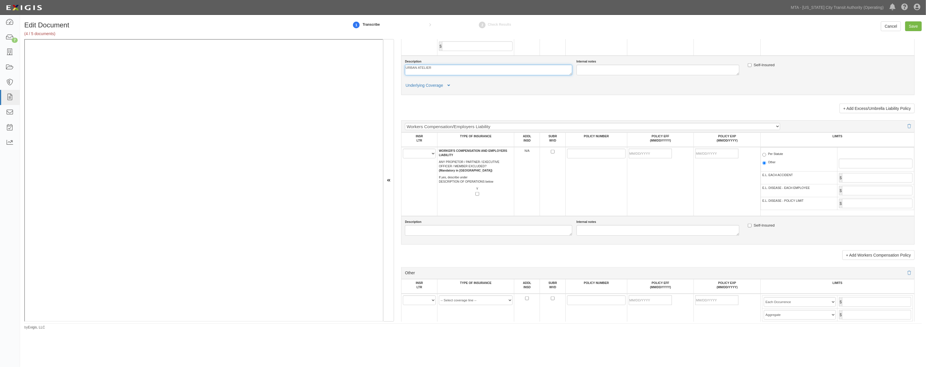
type textarea "URBAN ATELIER"
paste textarea "URBAN ATELIER"
type textarea "URBAN ATELIER"
click at [414, 158] on select "A B C D E F" at bounding box center [419, 154] width 33 height 10
select select "A"
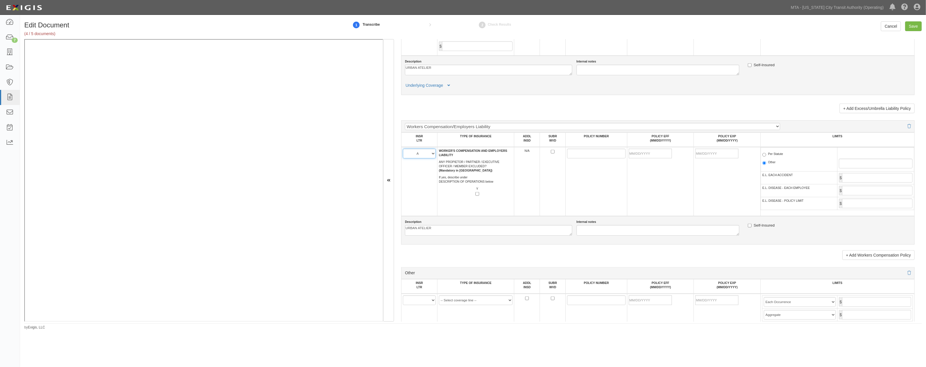
click at [403, 158] on select "A B C D E F" at bounding box center [419, 154] width 33 height 10
paste input "11WCI8941709"
type input "11WCI8941709"
click at [641, 158] on input "POLICY EFF (MM/DD/YYYY)" at bounding box center [650, 154] width 43 height 10
type input "01/01/2025"
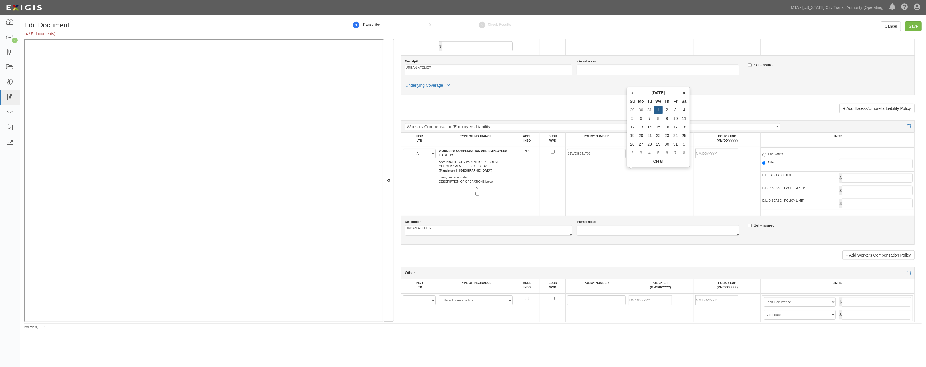
type input "01/01/2026"
click at [669, 195] on td "01/01/2025" at bounding box center [660, 181] width 67 height 69
click at [761, 172] on td "Per Statute Other" at bounding box center [799, 160] width 77 height 24
click at [763, 157] on input "Per Statute" at bounding box center [764, 155] width 4 height 4
radio input "true"
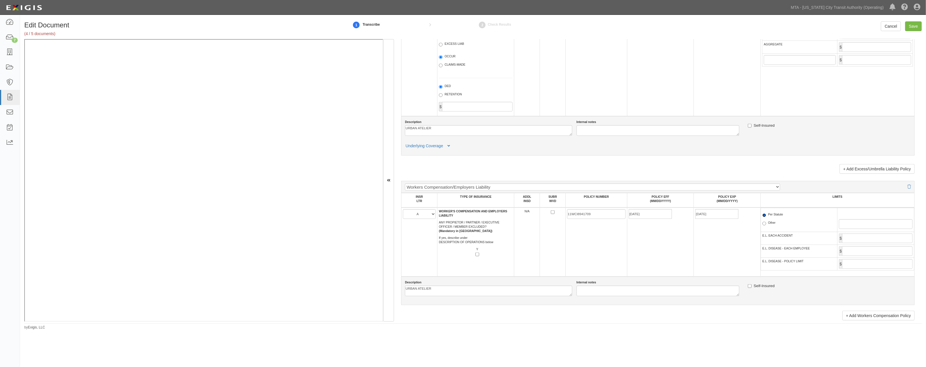
scroll to position [698, 0]
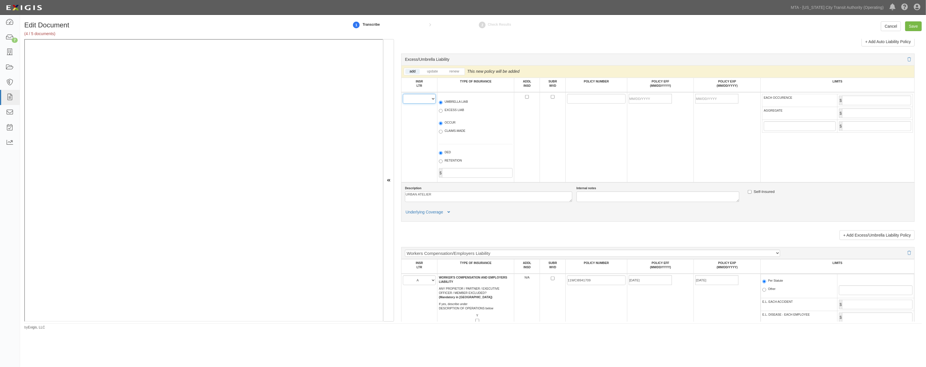
click at [416, 104] on select "A B C D E F" at bounding box center [419, 99] width 33 height 10
select select "B"
click at [403, 104] on select "A B C D E F" at bounding box center [419, 99] width 33 height 10
click at [453, 114] on label "EXCESS LIAB" at bounding box center [451, 111] width 25 height 6
click at [443, 113] on input "EXCESS LIAB" at bounding box center [441, 111] width 4 height 4
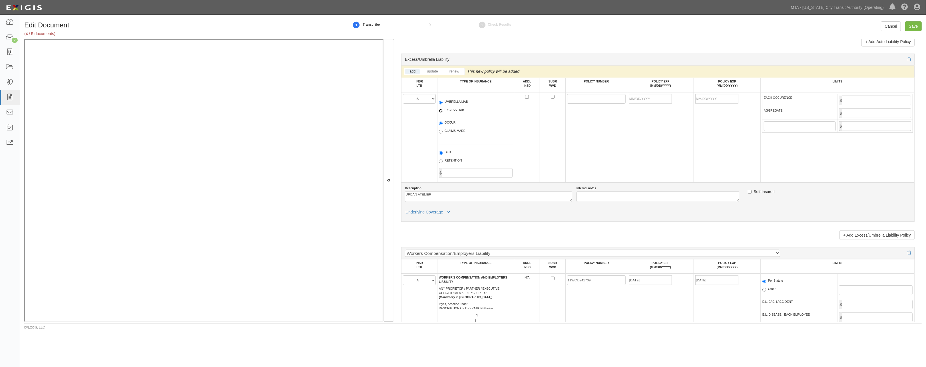
radio input "true"
click at [449, 126] on label "OCCUR" at bounding box center [447, 123] width 17 height 6
click at [443, 125] on input "OCCUR" at bounding box center [441, 124] width 4 height 4
radio input "true"
paste input "1000585475251"
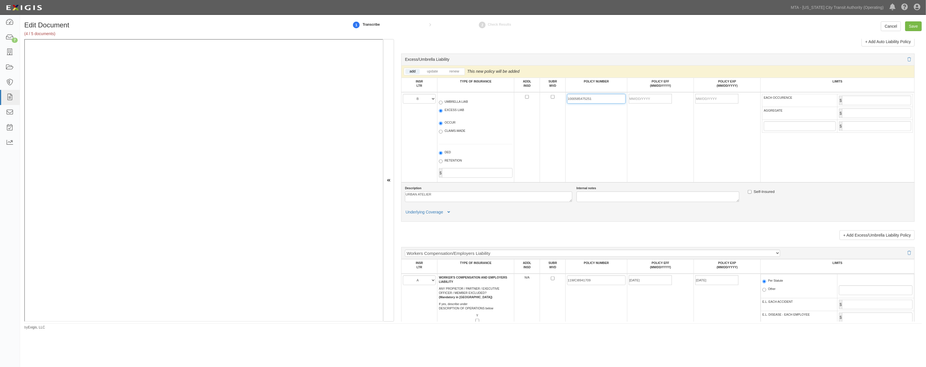
type input "1000585475251"
click at [637, 104] on input "POLICY EFF (MM/DD/YYYY)" at bounding box center [650, 99] width 43 height 10
type input "01/01/2025"
type input "01/01/2026"
click at [660, 153] on td "01/01/2025" at bounding box center [660, 137] width 67 height 90
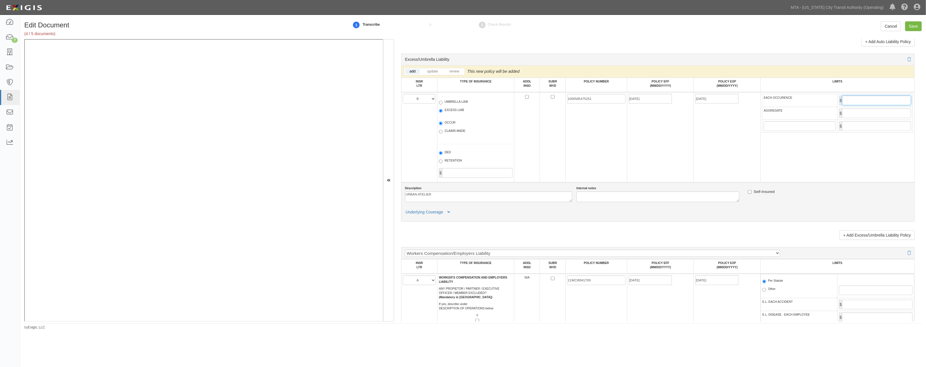
click at [855, 105] on input "EACH OCCURENCE" at bounding box center [876, 101] width 69 height 10
type input "5,000,000"
click at [871, 118] on input "AGGREGATE" at bounding box center [876, 113] width 69 height 10
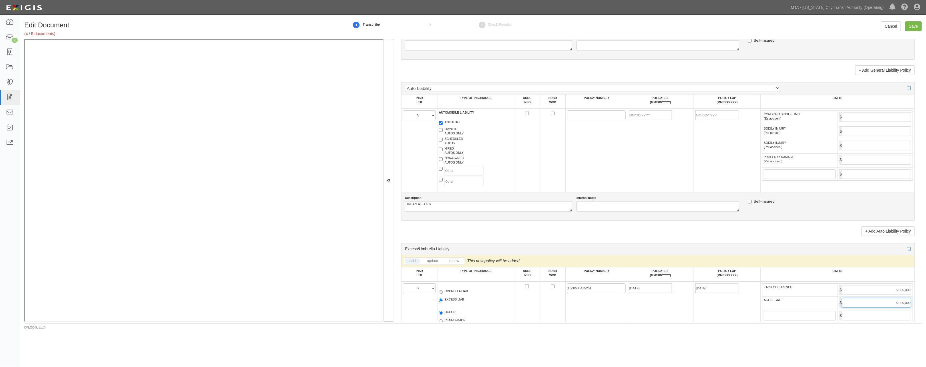
scroll to position [507, 0]
type input "5,000,000"
paste input "11CAB8946609"
type input "11CAB8946609"
click at [636, 121] on input "POLICY EFF (MM/DD/YYYY)" at bounding box center [650, 116] width 43 height 10
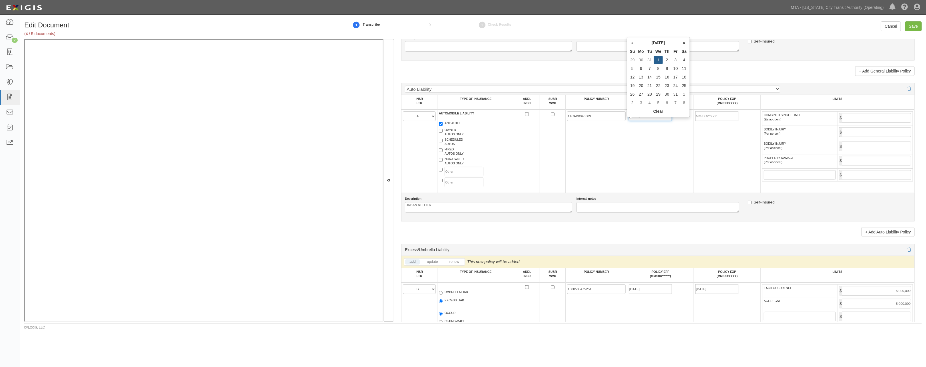
type input "01/01/2025"
type input "01/01/2026"
click at [678, 165] on td "01/01/2025" at bounding box center [660, 151] width 67 height 83
click at [850, 123] on input "COMBINED SINGLE LIMIT (Ea accident)" at bounding box center [876, 118] width 69 height 10
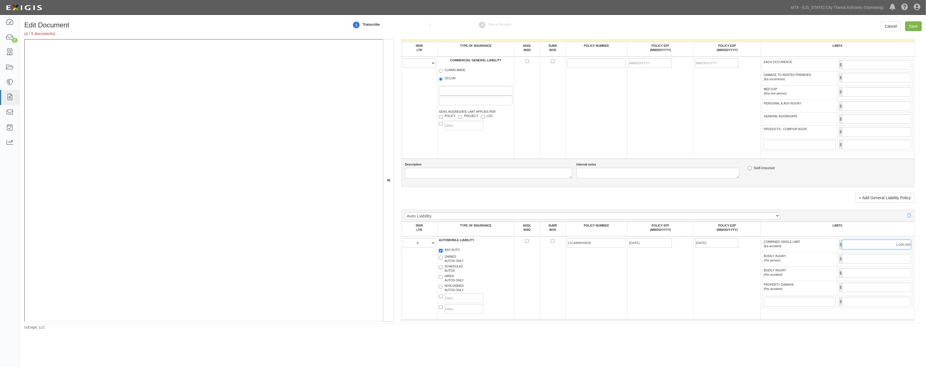
scroll to position [254, 0]
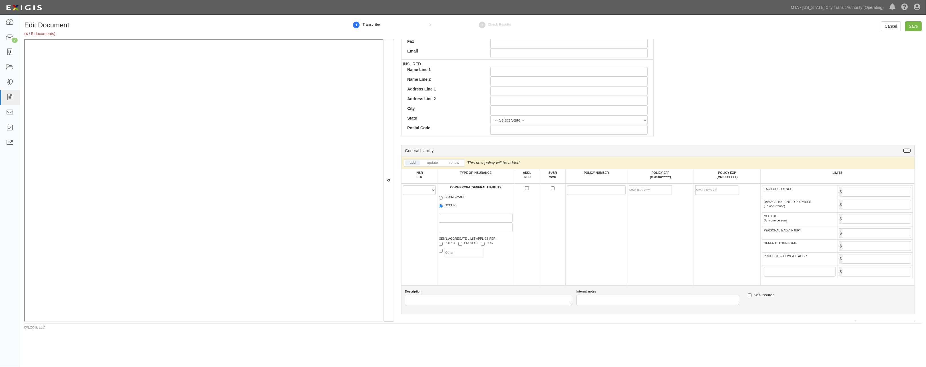
click at [907, 151] on icon at bounding box center [908, 151] width 3 height 4
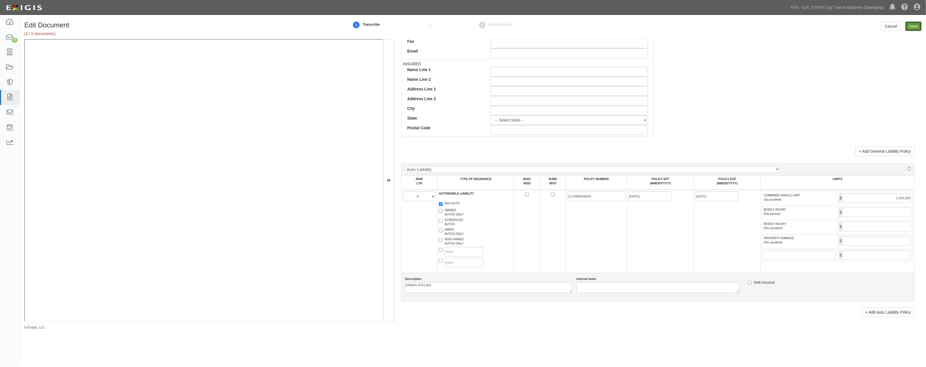
click at [910, 27] on input "Save" at bounding box center [913, 26] width 17 height 10
type input "1000000"
type input "5000000"
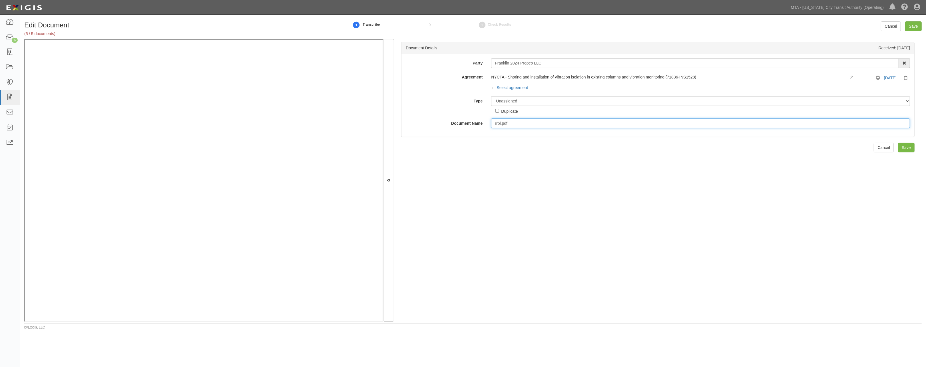
drag, startPoint x: 516, startPoint y: 124, endPoint x: 481, endPoint y: 124, distance: 35.1
click at [481, 124] on div "Document Name rrpl.pdf" at bounding box center [657, 123] width 513 height 10
type input "RRPL [DATE]"
click at [514, 101] on select "Unassigned Binder Cancellation Notice Certificate Contract Endorsement Insuranc…" at bounding box center [700, 101] width 419 height 10
select select "PolicyDetail"
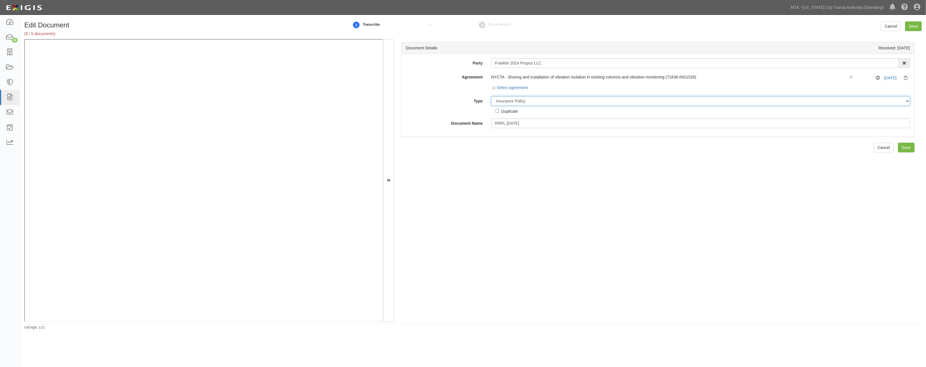
click at [491, 97] on select "Unassigned Binder Cancellation Notice Certificate Contract Endorsement Insuranc…" at bounding box center [700, 101] width 419 height 10
click at [885, 147] on link "Add Policy" at bounding box center [899, 148] width 31 height 10
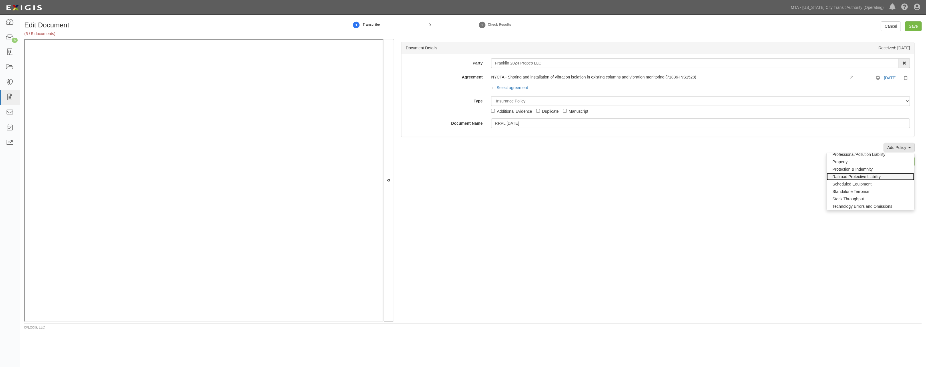
click at [852, 177] on link "Railroad Protective Liability" at bounding box center [871, 176] width 88 height 7
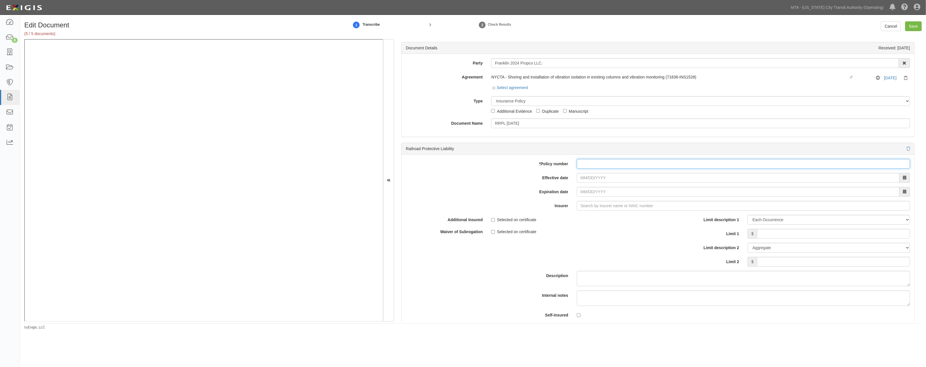
paste input "RRP018627717176"
type input "RRP018627717176"
click at [634, 178] on input "Effective date" at bounding box center [738, 178] width 323 height 10
type input "[DATE]"
click at [630, 210] on input "Insurer" at bounding box center [743, 206] width 333 height 10
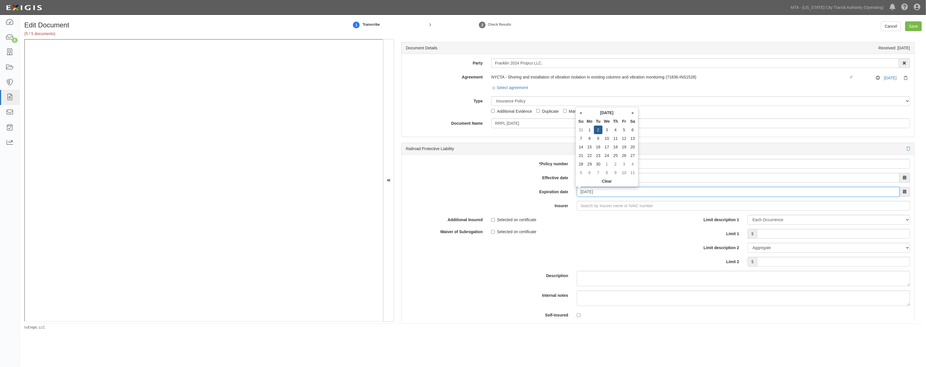
drag, startPoint x: 581, startPoint y: 193, endPoint x: 533, endPoint y: 193, distance: 48.5
click at [533, 193] on div "Expiration date 06/02/2026" at bounding box center [657, 192] width 513 height 10
type input "[DATE]"
click at [589, 206] on input "Insurer" at bounding box center [743, 206] width 333 height 10
type input "H"
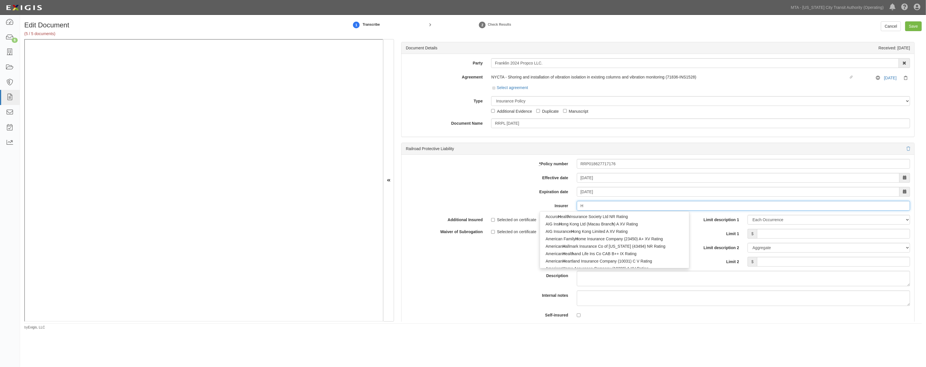
type input "Hudson Excess Insurance Company (14484) A+ XV Rating"
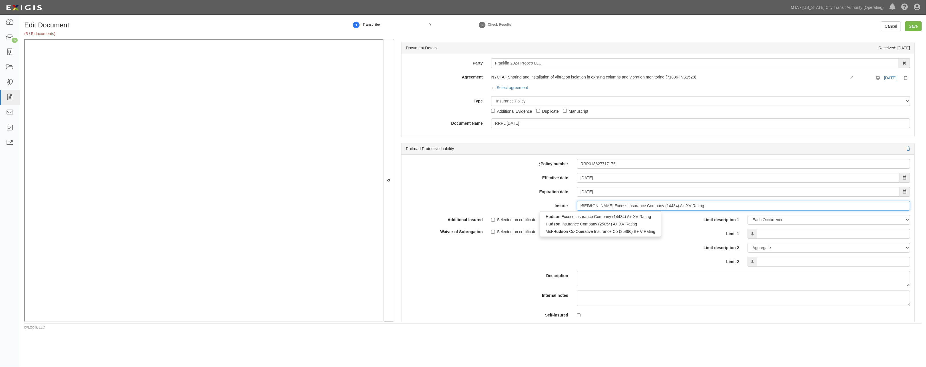
type input "Hudson"
click at [624, 222] on div "Hudson Insurance Company (25054) A+ XV Rating" at bounding box center [609, 223] width 139 height 7
type input "Hudson Insurance Company (25054) A+ XV Rating"
click at [770, 235] on input "Limit 1" at bounding box center [833, 234] width 153 height 10
type input "2,000,000"
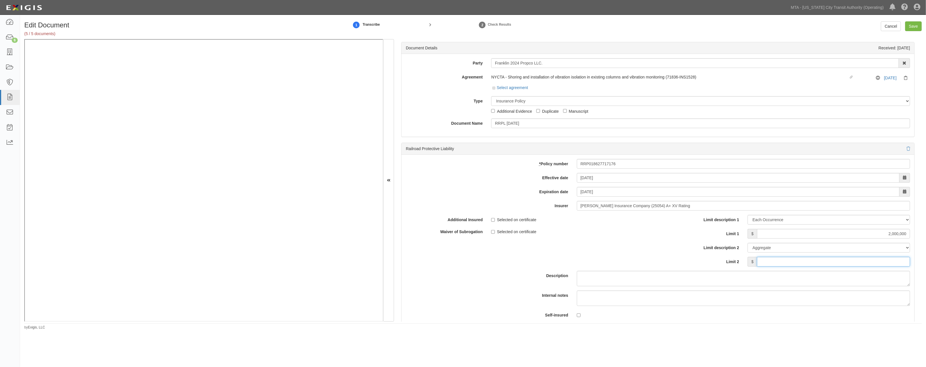
click at [769, 259] on input "Limit 2" at bounding box center [833, 262] width 153 height 10
type input "6,000,000"
click at [907, 29] on input "Save" at bounding box center [913, 26] width 17 height 10
type input "2000000"
type input "6000000"
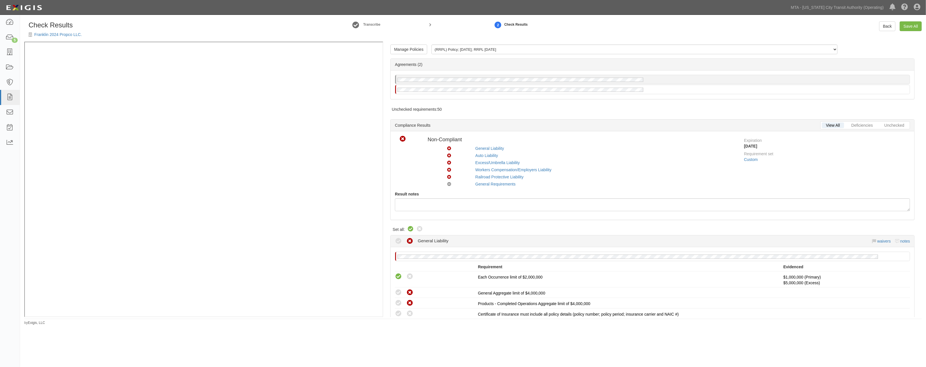
click at [410, 230] on icon at bounding box center [410, 229] width 7 height 7
radio input "true"
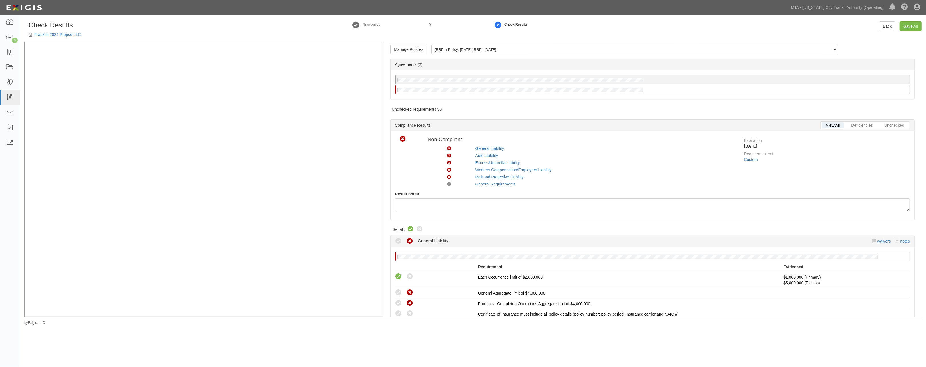
radio input "true"
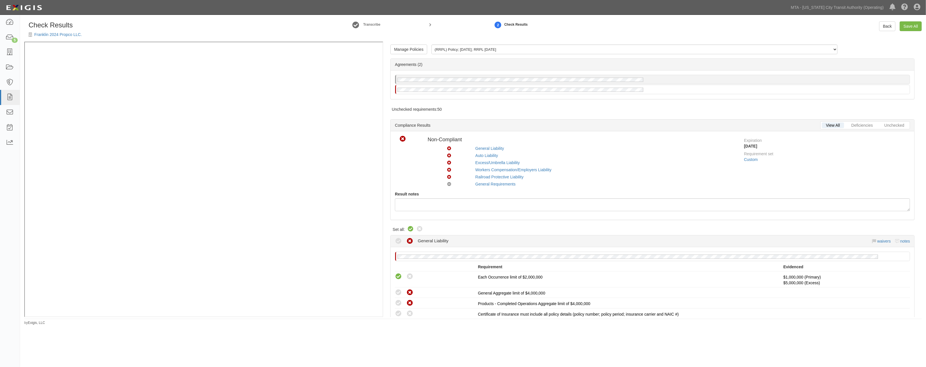
radio input "true"
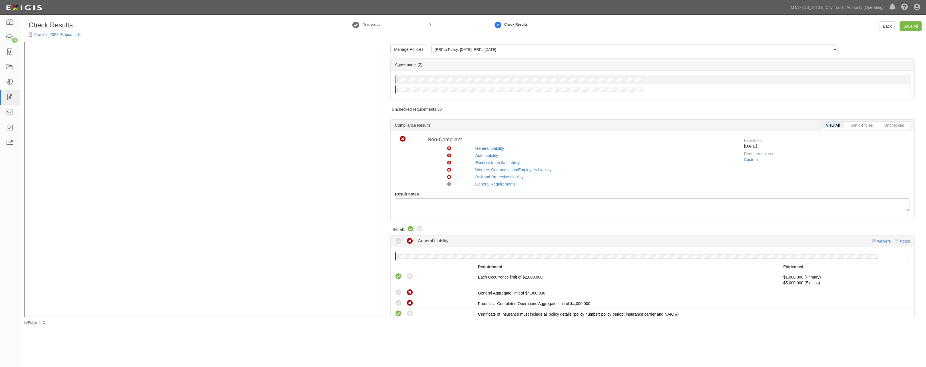
radio input "true"
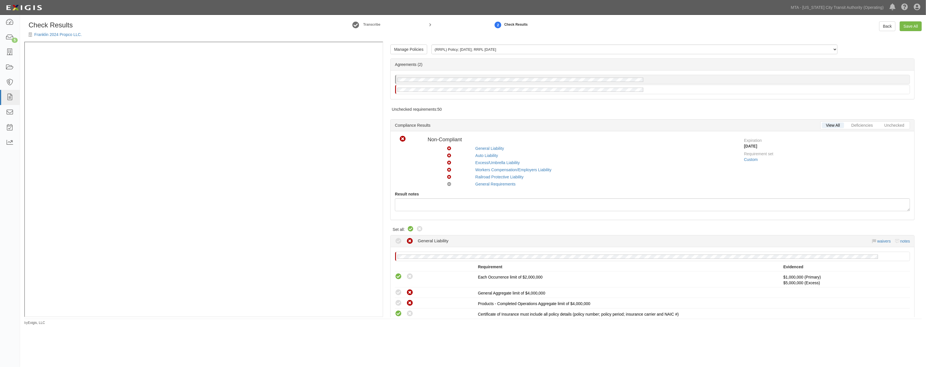
radio input "true"
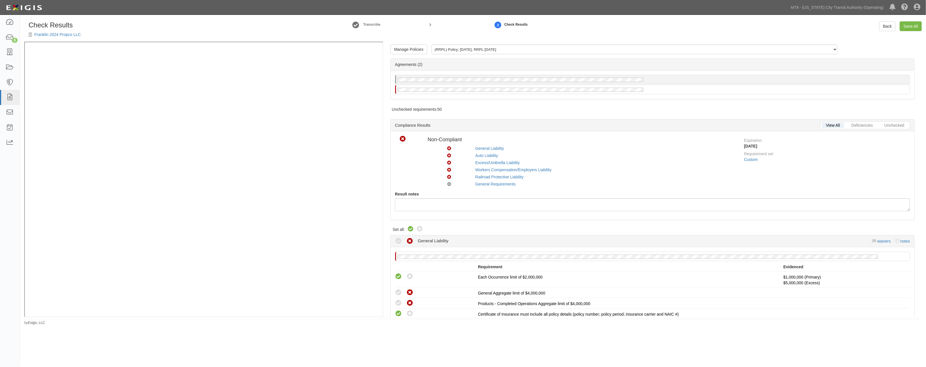
radio input "true"
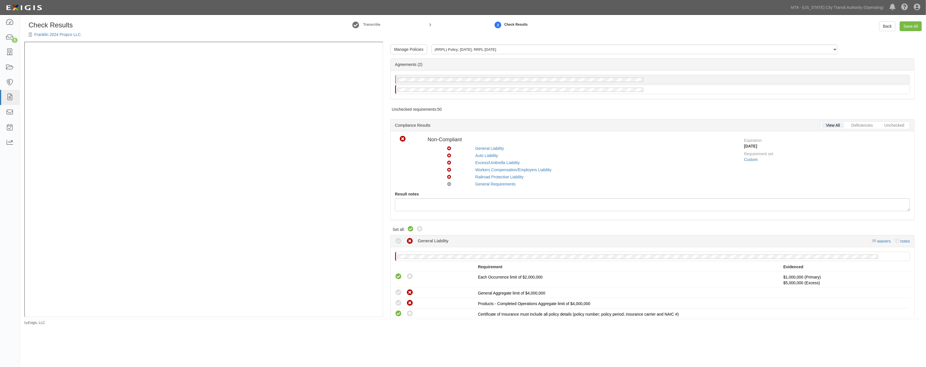
radio input "true"
radio input "false"
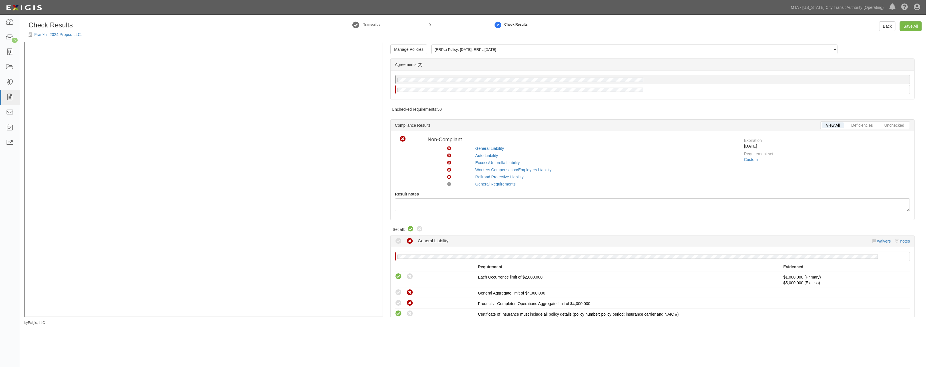
radio input "true"
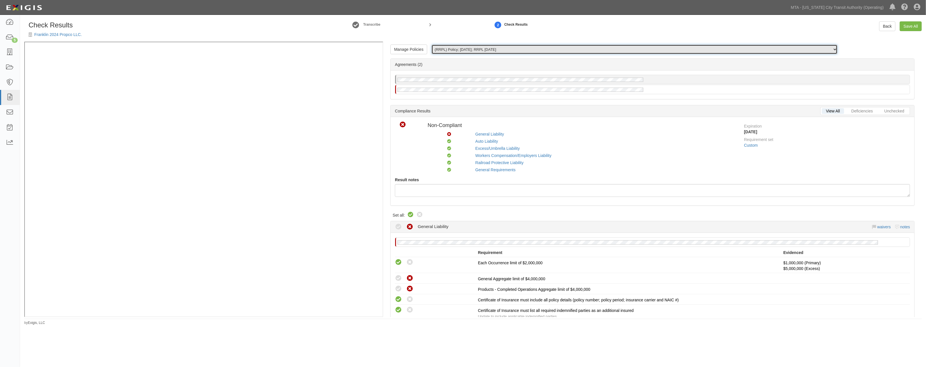
click at [469, 46] on select "(RRPL) Policy; 10/10/2025; RRPL 12.02.25 (GL, XS) Certificate; 10/10/2025; Bind…" at bounding box center [634, 50] width 406 height 10
click at [431, 45] on select "(RRPL) Policy; 10/10/2025; RRPL 12.02.25 (GL, XS) Certificate; 10/10/2025; Bind…" at bounding box center [634, 50] width 406 height 10
click at [462, 46] on select "(RRPL) Policy; 10/10/2025; RRPL 12.02.25 (GL, XS) Certificate; 10/10/2025; Bind…" at bounding box center [634, 50] width 406 height 10
click at [431, 45] on select "(RRPL) Policy; 10/10/2025; RRPL 12.02.25 (GL, XS) Certificate; 10/10/2025; Bind…" at bounding box center [634, 50] width 406 height 10
click at [465, 51] on select "(RRPL) Policy; 10/10/2025; RRPL 12.02.25 (GL, XS) Certificate; 10/10/2025; Bind…" at bounding box center [634, 50] width 406 height 10
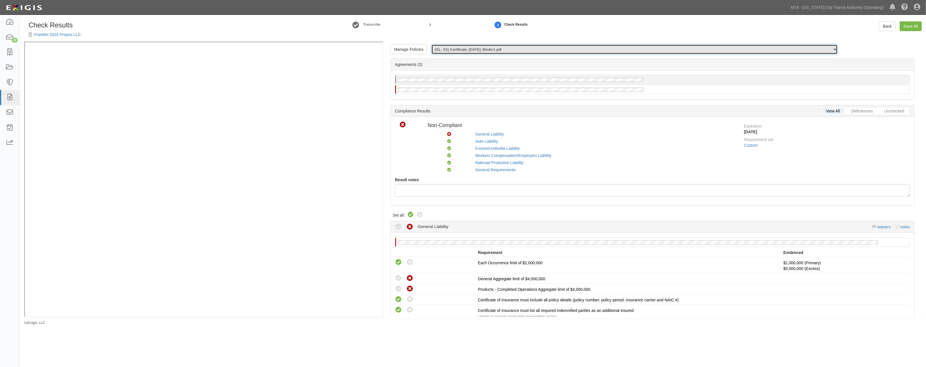
click at [431, 45] on select "(RRPL) Policy; 10/10/2025; RRPL 12.02.25 (GL, XS) Certificate; 10/10/2025; Bind…" at bounding box center [634, 50] width 406 height 10
click at [464, 47] on select "(RRPL) Policy; 10/10/2025; RRPL 12.02.25 (GL, XS) Certificate; 10/10/2025; Bind…" at bounding box center [634, 50] width 406 height 10
select select "/documents/297407/download"
click at [431, 45] on select "(RRPL) Policy; 10/10/2025; RRPL 12.02.25 (GL, XS) Certificate; 10/10/2025; Bind…" at bounding box center [634, 50] width 406 height 10
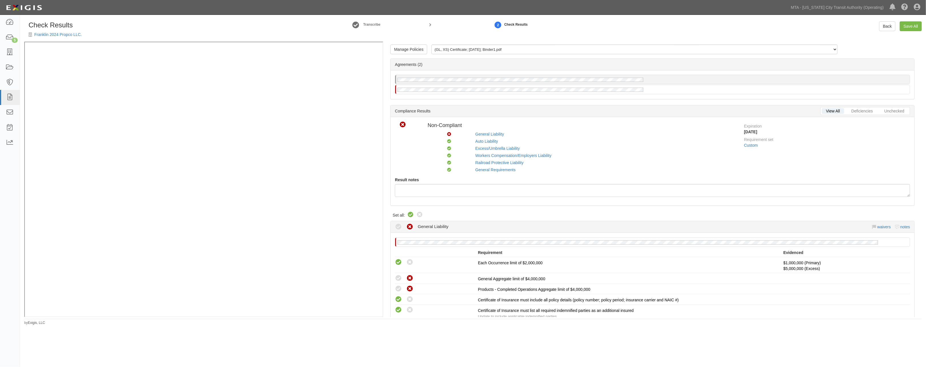
click at [575, 32] on div "Check Results Franklin 2024 Propco LLC. Transcribe 2 Check Results Back Save All" at bounding box center [473, 31] width 906 height 20
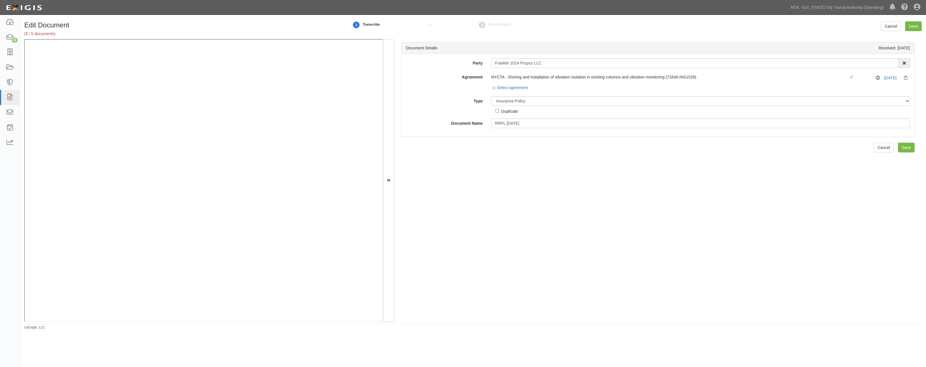
select select "PolicyDetail"
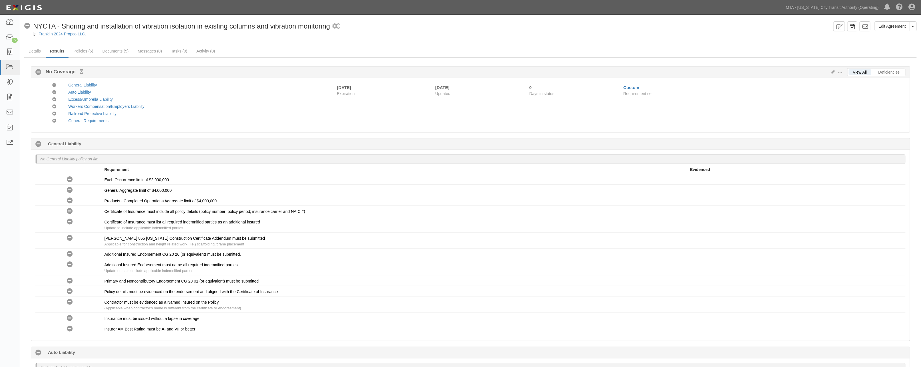
click at [841, 72] on span at bounding box center [840, 73] width 5 height 5
click at [857, 72] on link "Edit Requirements" at bounding box center [866, 72] width 45 height 10
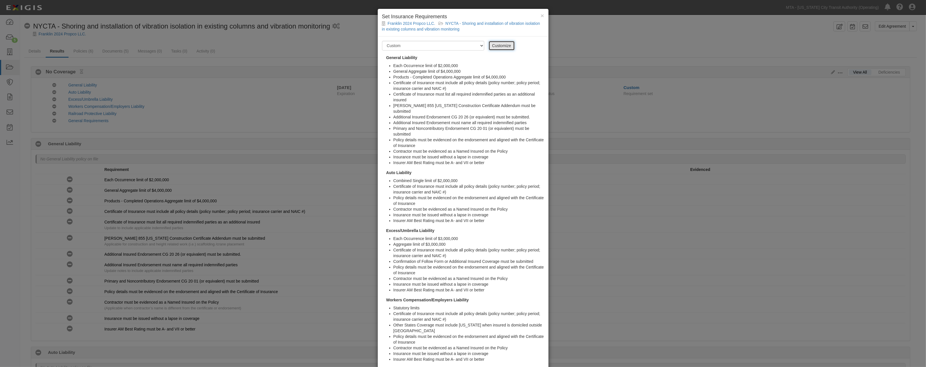
click at [494, 47] on link "Customize" at bounding box center [502, 46] width 26 height 10
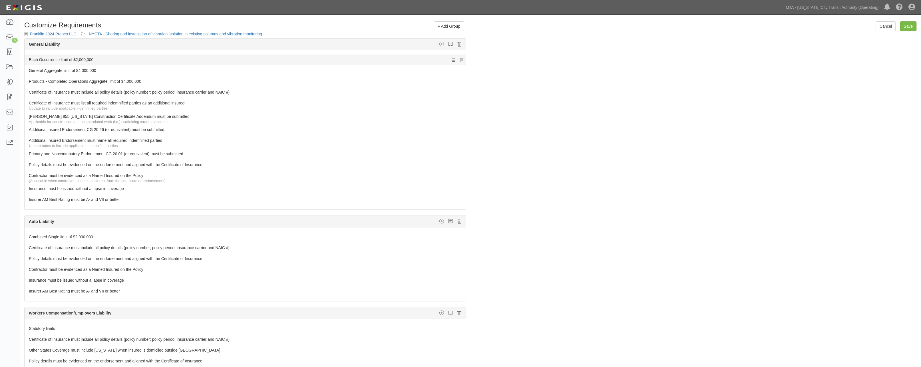
click at [69, 60] on link "Each Occurrence limit of $2,000,000" at bounding box center [234, 59] width 411 height 8
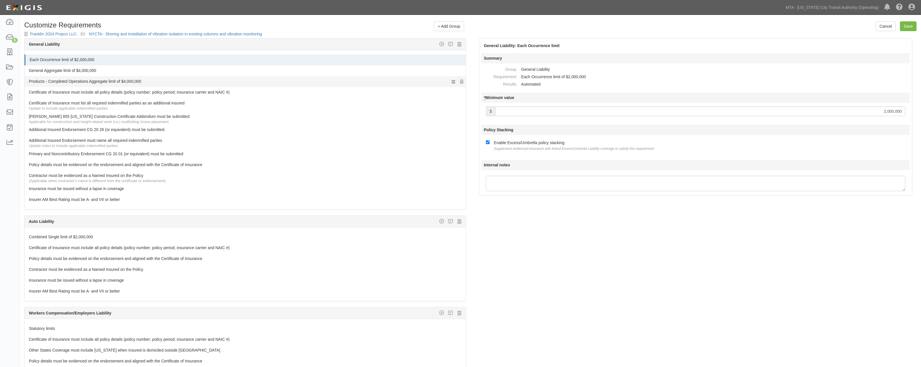
click at [126, 81] on link "Products - Completed Operations Aggregate limit of $4,000,000" at bounding box center [234, 80] width 411 height 8
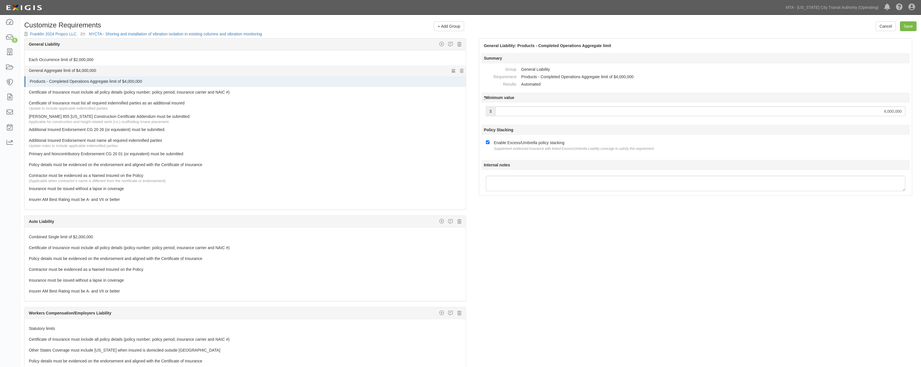
click at [106, 71] on link "General Aggregate limit of $4,000,000" at bounding box center [234, 69] width 411 height 8
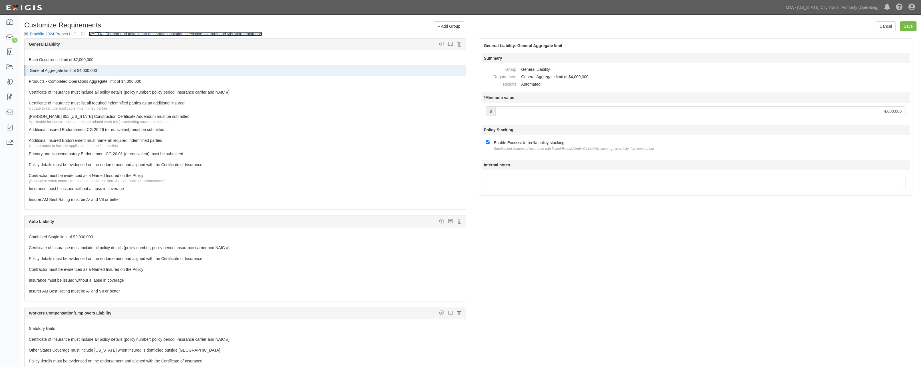
click at [184, 32] on link "NYCTA - Shoring and installation of vibration isolation in existing columns and…" at bounding box center [175, 34] width 173 height 5
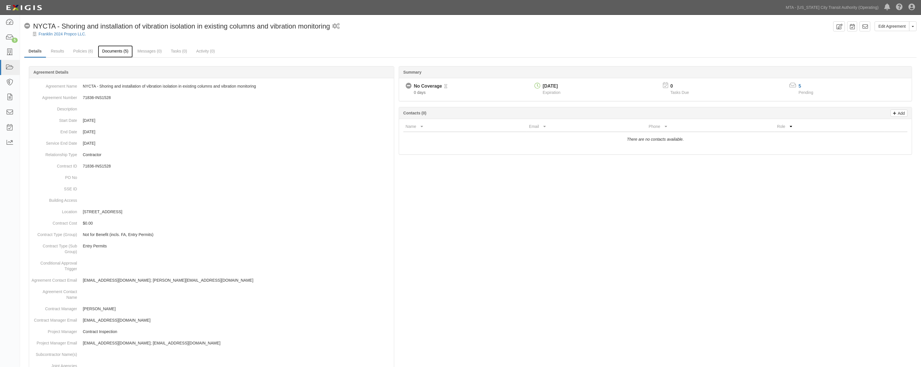
click at [116, 50] on link "Documents (5)" at bounding box center [115, 51] width 35 height 12
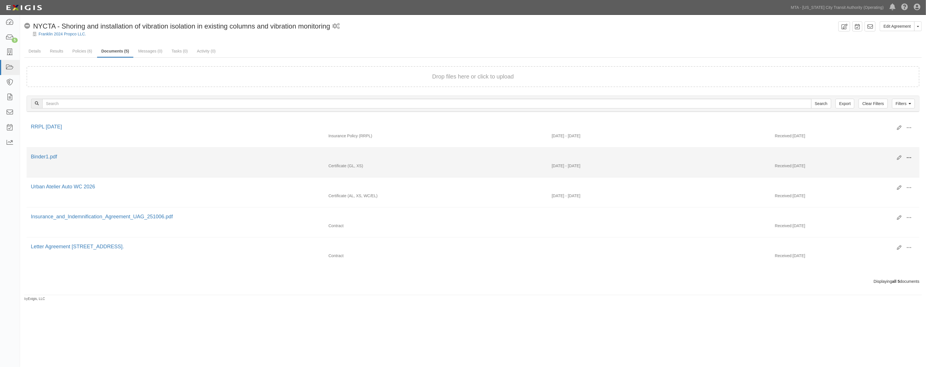
click at [908, 158] on span at bounding box center [908, 157] width 5 height 5
click at [867, 155] on link "Edit" at bounding box center [881, 155] width 45 height 10
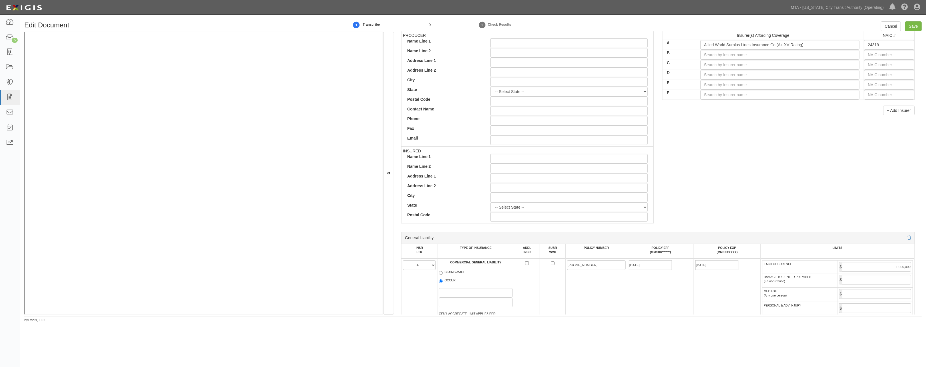
scroll to position [286, 0]
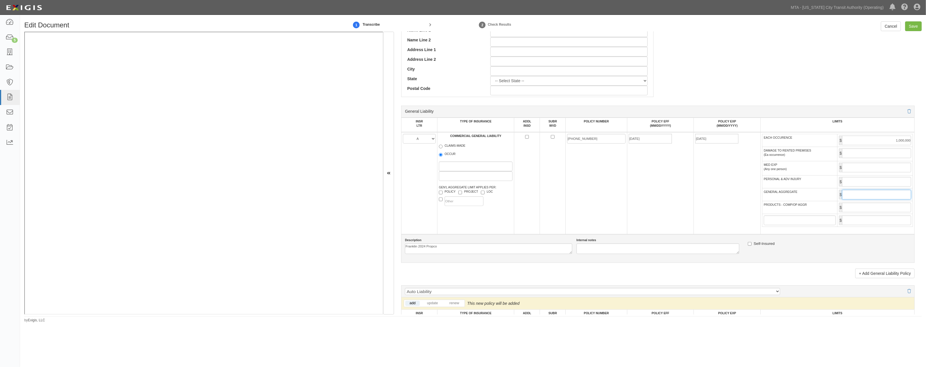
click at [857, 200] on input "GENERAL AGGREGATE" at bounding box center [876, 195] width 69 height 10
type input "2,000,000"
click at [871, 212] on input "PRODUCTS - COMP/OP AGGR" at bounding box center [876, 208] width 69 height 10
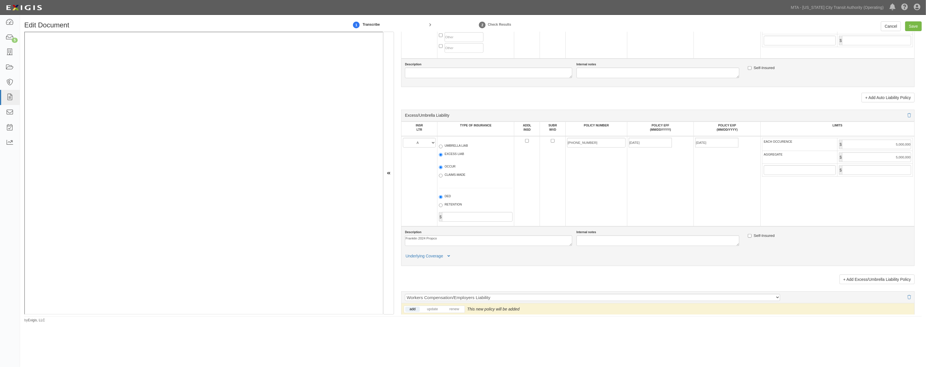
scroll to position [666, 0]
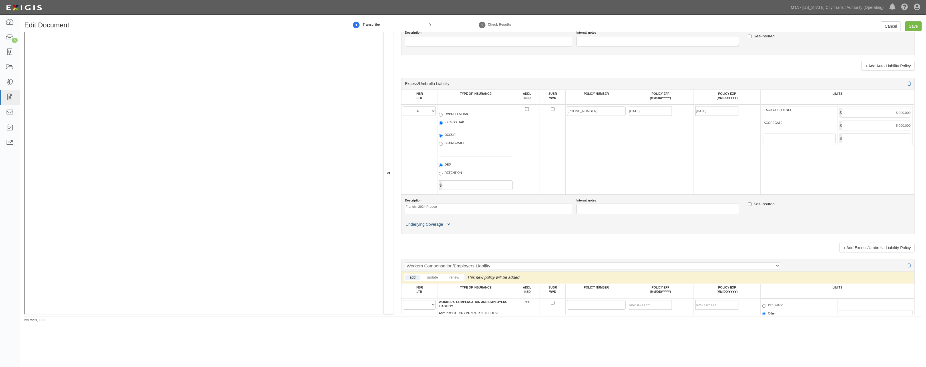
type input "2,000,000"
click at [450, 228] on button "Underlying Coverage" at bounding box center [428, 225] width 47 height 6
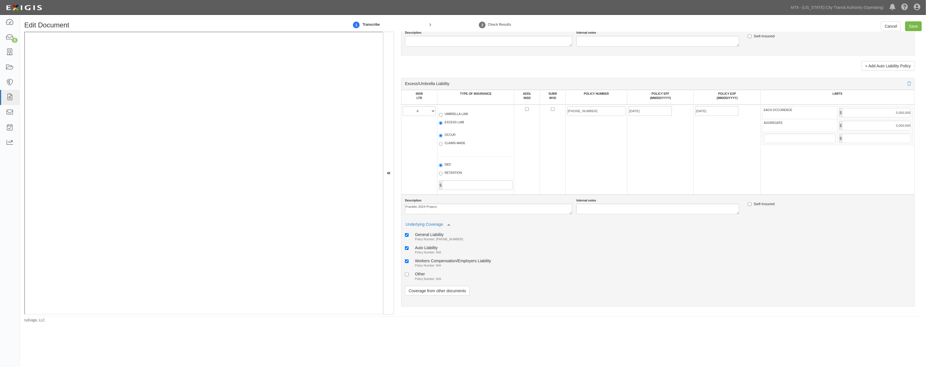
click at [431, 250] on div "Auto Liability" at bounding box center [428, 247] width 26 height 5
click at [409, 250] on input "Auto Liability Policy Number: N/A" at bounding box center [407, 248] width 4 height 4
checkbox input "false"
click at [434, 263] on div "Workers Compensation/Employers Liability" at bounding box center [453, 260] width 76 height 5
click at [409, 263] on input "Workers Compensation/Employers Liability Policy Number: N/A" at bounding box center [407, 262] width 4 height 4
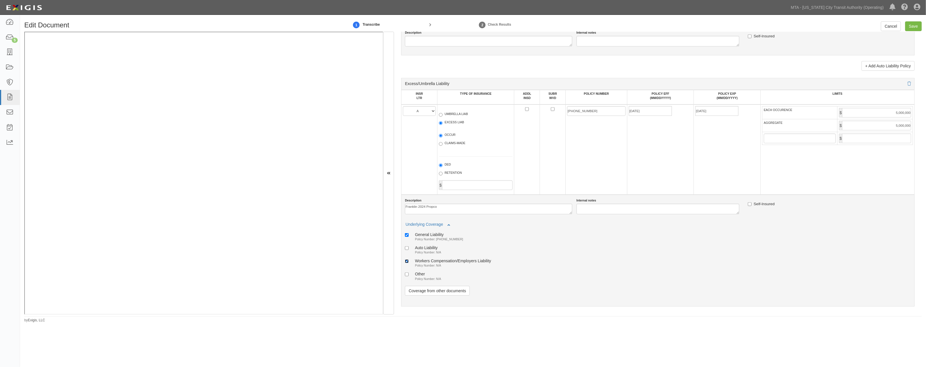
checkbox input "false"
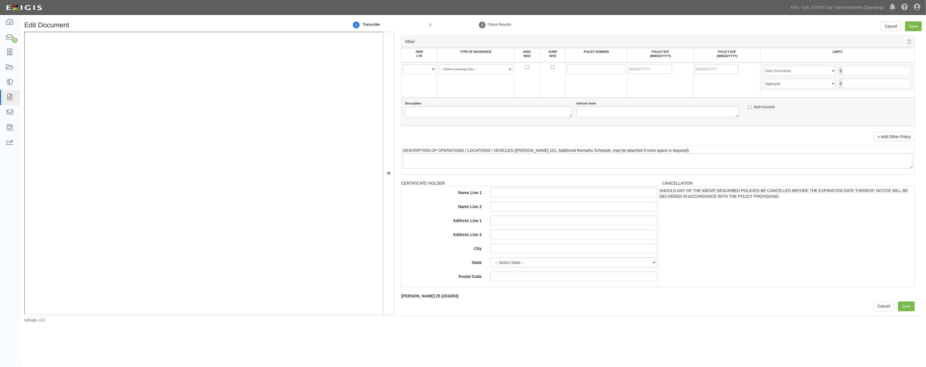
scroll to position [1143, 0]
click at [910, 26] on input "Save" at bounding box center [913, 26] width 17 height 10
type input "1000000"
type input "2000000"
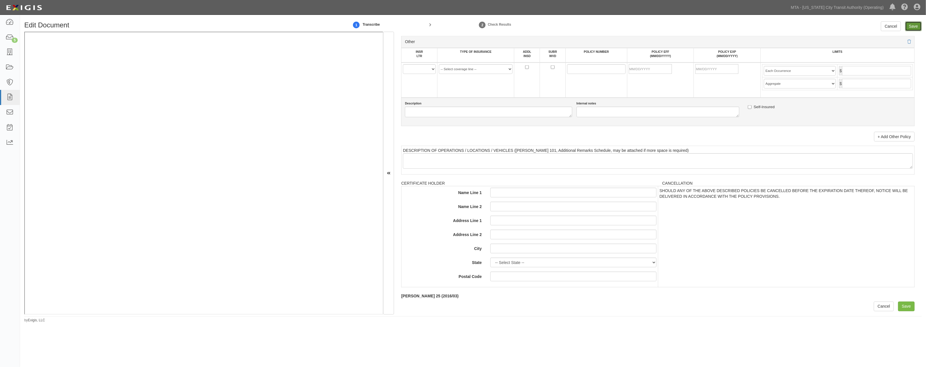
type input "5000000"
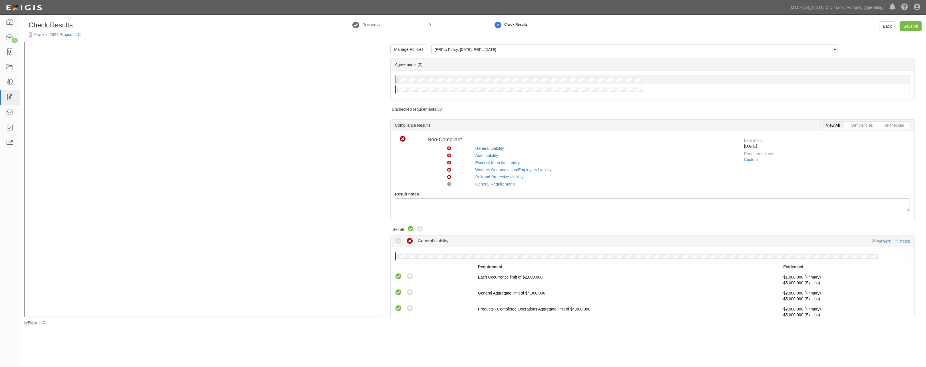
click at [407, 230] on icon at bounding box center [410, 229] width 7 height 7
radio input "true"
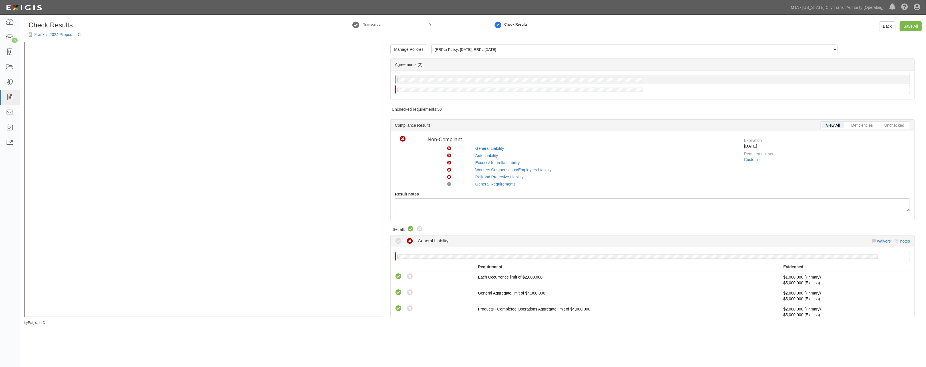
radio input "true"
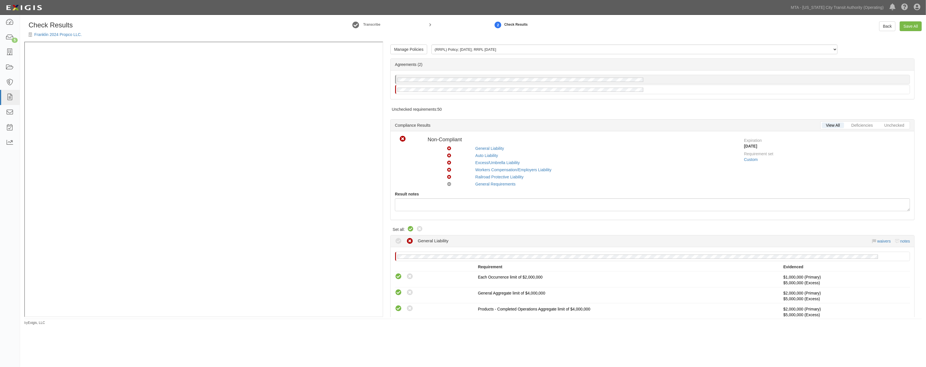
radio input "true"
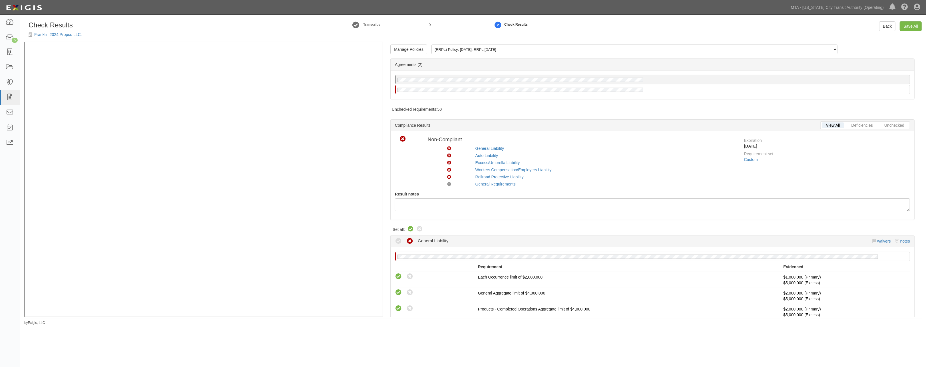
radio input "true"
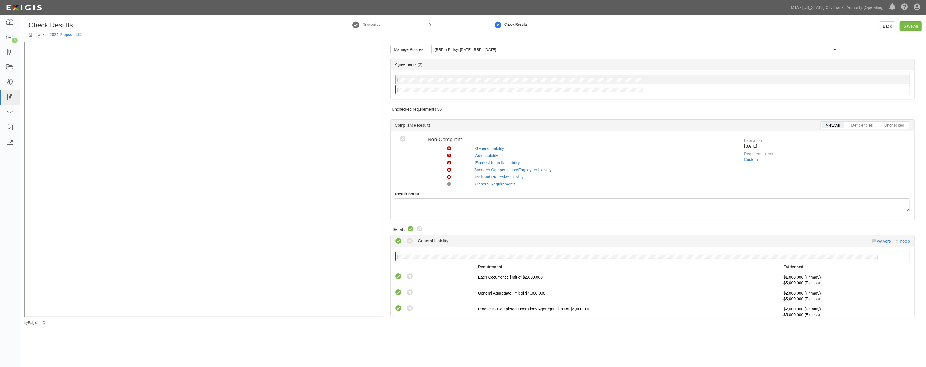
radio input "true"
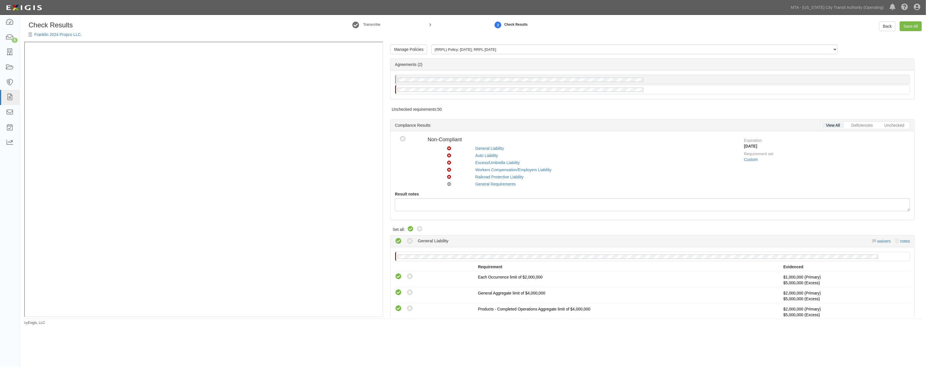
radio input "true"
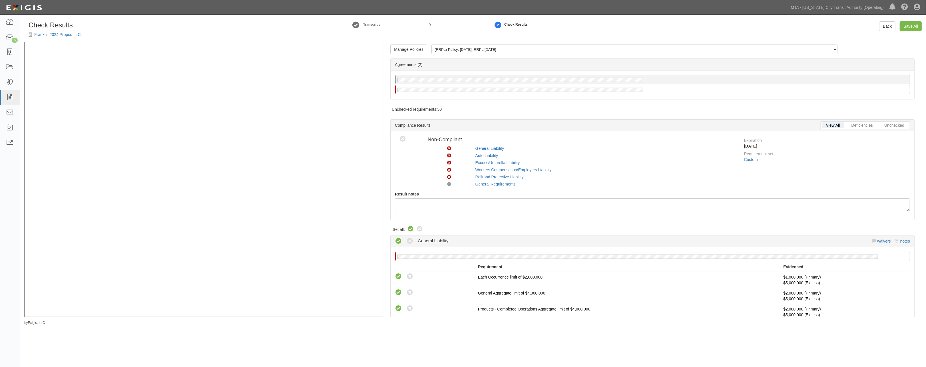
radio input "true"
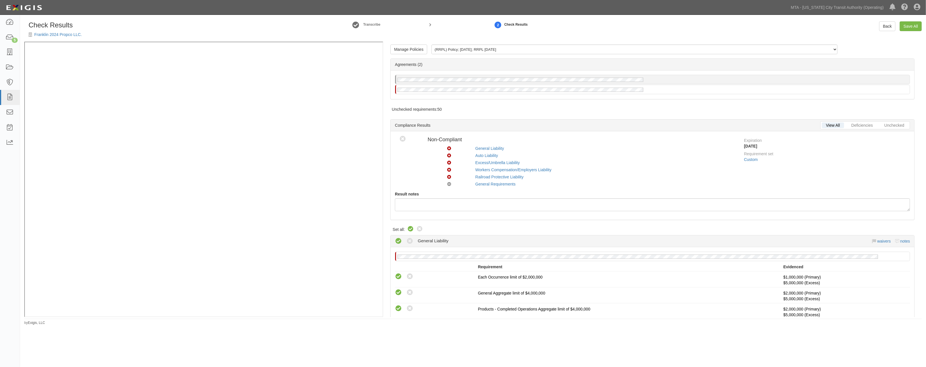
radio input "true"
radio input "false"
radio input "true"
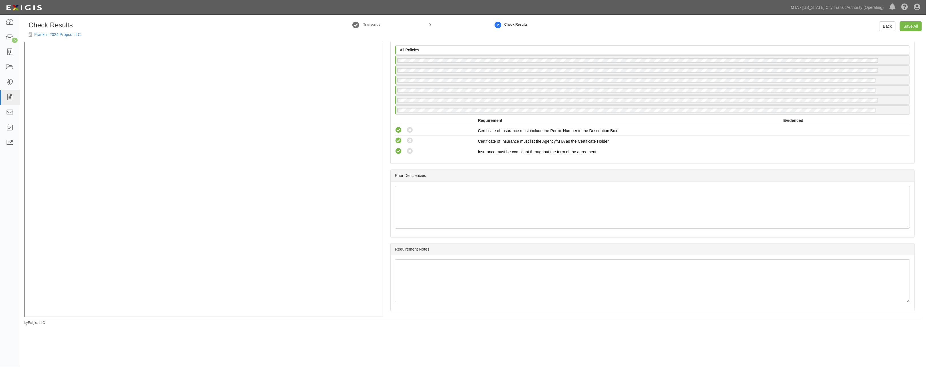
scroll to position [960, 0]
click at [915, 27] on link "Save All" at bounding box center [911, 26] width 22 height 10
radio input "false"
radio input "true"
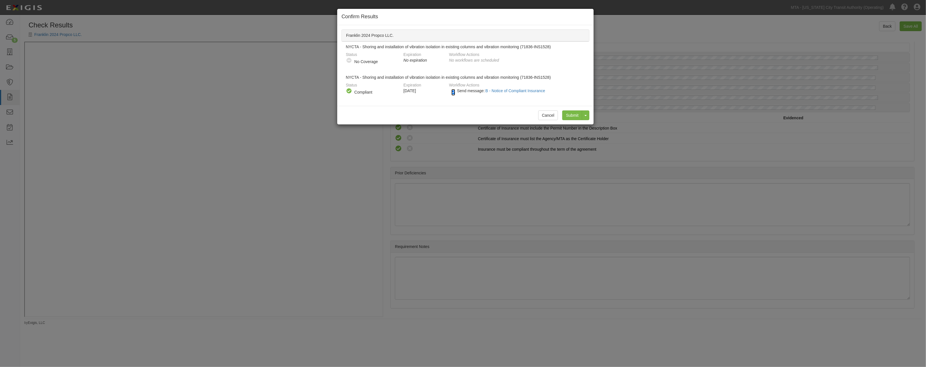
click at [453, 94] on input "Send message: B - Notice of Compliant Insurance" at bounding box center [453, 92] width 4 height 7
checkbox input "false"
click at [569, 113] on input "Submit" at bounding box center [572, 115] width 20 height 10
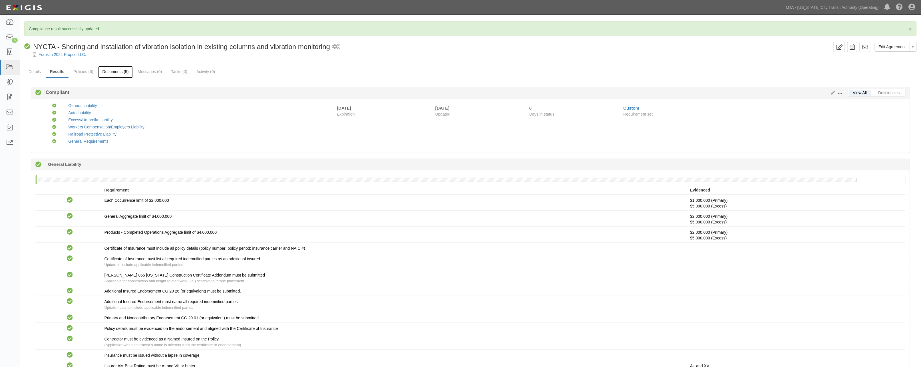
click at [127, 72] on link "Documents (5)" at bounding box center [115, 72] width 35 height 12
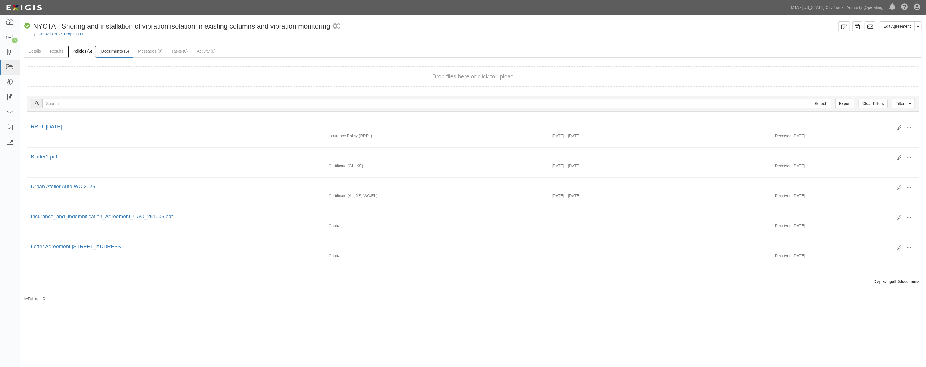
click at [83, 49] on link "Policies (6)" at bounding box center [82, 51] width 28 height 12
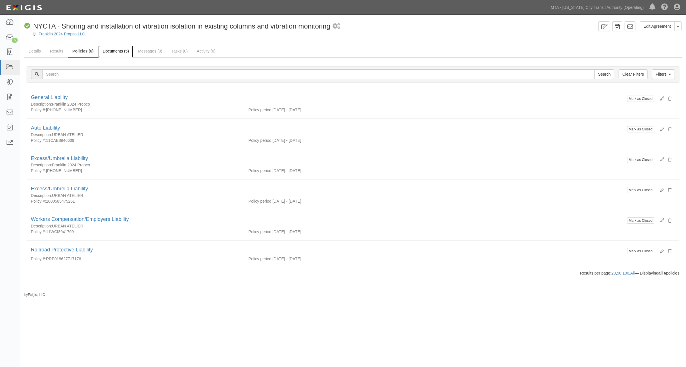
click at [118, 52] on link "Documents (5)" at bounding box center [115, 51] width 35 height 12
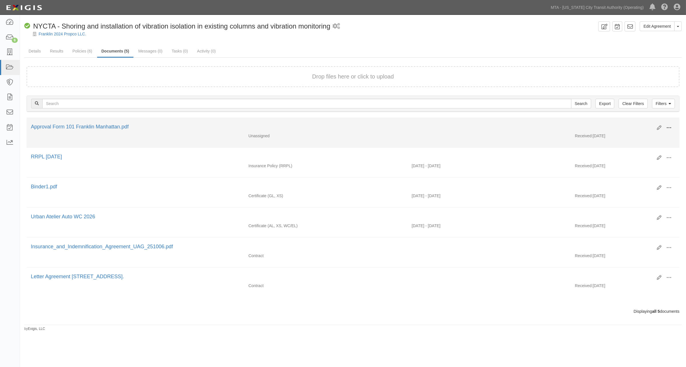
click at [663, 127] on button at bounding box center [668, 128] width 13 height 10
click at [632, 123] on link "Edit" at bounding box center [640, 125] width 45 height 10
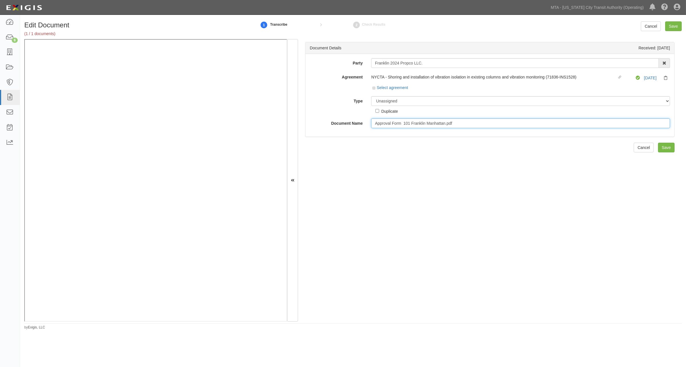
click at [451, 124] on input "Approval Form 101 Franklin Manhattan.pdf" at bounding box center [520, 123] width 299 height 10
type input "Approval Form 101 Franklin Manhattan"
click at [409, 100] on select "Unassigned Binder Cancellation Notice Certificate Contract Endorsement Insuranc…" at bounding box center [520, 101] width 299 height 10
select select "OtherDetail"
click at [371, 97] on select "Unassigned Binder Cancellation Notice Certificate Contract Endorsement Insuranc…" at bounding box center [520, 101] width 299 height 10
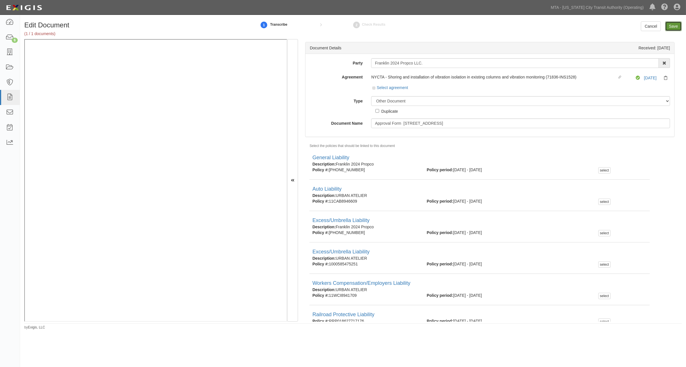
click at [676, 24] on input "Save" at bounding box center [673, 26] width 17 height 10
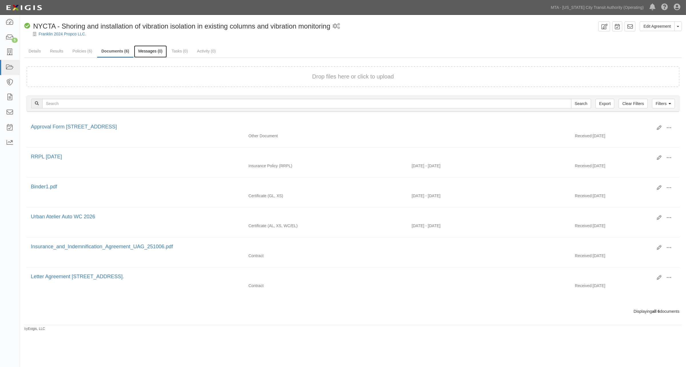
click at [146, 53] on link "Messages (0)" at bounding box center [150, 51] width 33 height 12
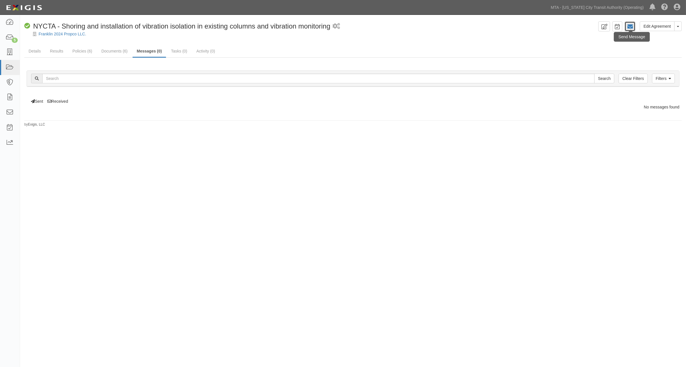
click at [627, 24] on icon at bounding box center [630, 27] width 6 height 6
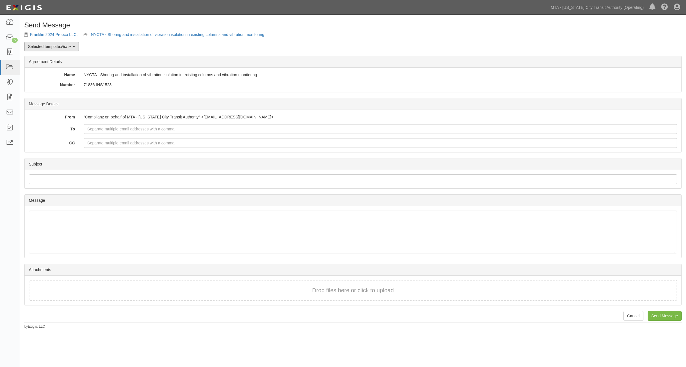
click at [39, 47] on link "Selected template: None" at bounding box center [51, 47] width 55 height 10
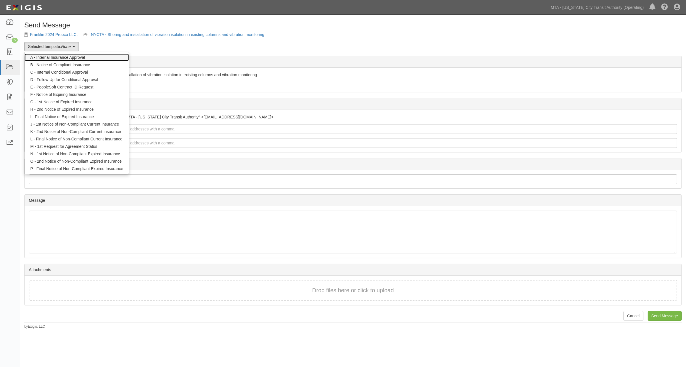
click at [62, 58] on link "A - Internal Insurance Approval" at bounding box center [77, 57] width 104 height 7
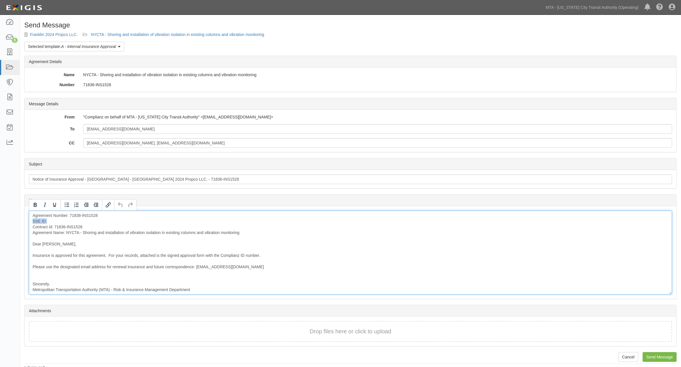
drag, startPoint x: 49, startPoint y: 221, endPoint x: 30, endPoint y: 221, distance: 19.4
click at [30, 221] on div "Agreement Number: 71836-INS1528 SSE ID: Contract Id: 71836-INS1528 Agreement Na…" at bounding box center [350, 253] width 643 height 84
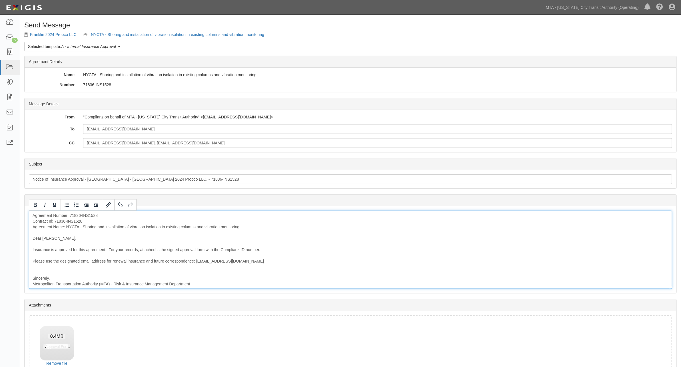
click at [47, 270] on div "Agreement Number: 71836-INS1528 Contract Id: 71836-INS1528 Agreement Name: NYCT…" at bounding box center [350, 250] width 643 height 78
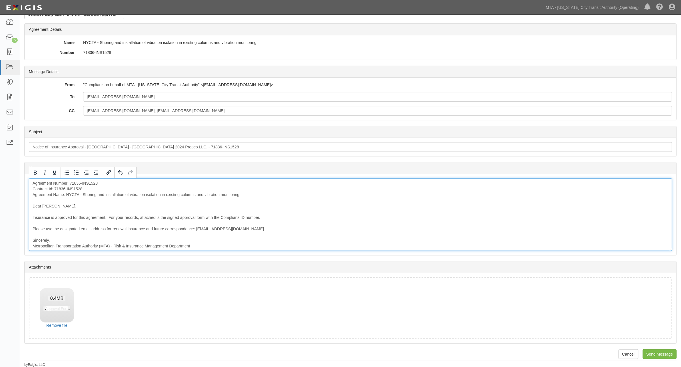
scroll to position [33, 0]
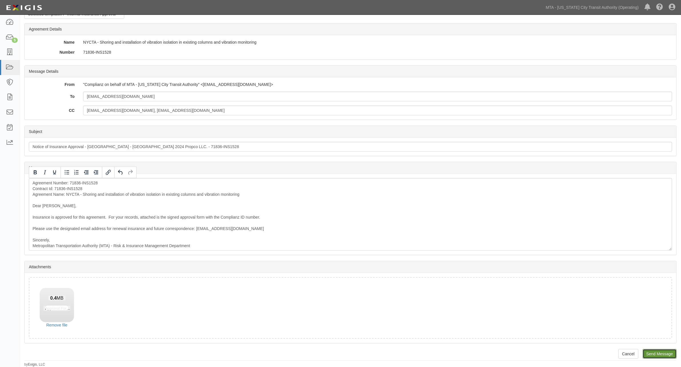
click at [669, 353] on input "Send Message" at bounding box center [659, 354] width 34 height 10
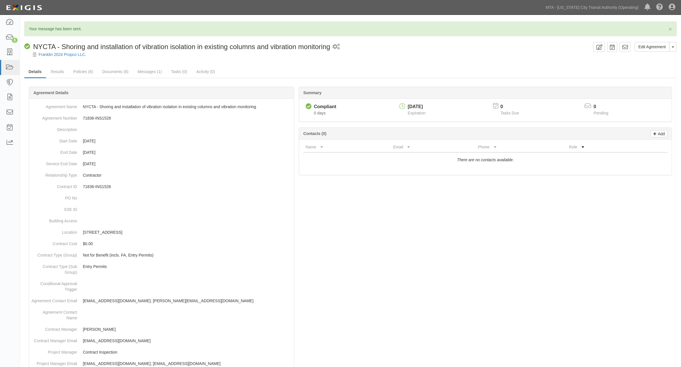
click at [252, 69] on ul "Details Results Policies (6) Documents (6) Messages (1) Tasks (0) Activity (0)" at bounding box center [350, 72] width 652 height 12
click at [160, 74] on link "Messages (1)" at bounding box center [149, 72] width 33 height 12
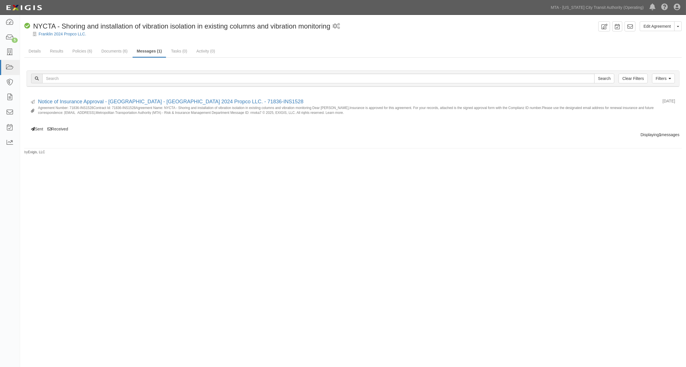
click at [349, 168] on div "Edit Agreement Toggle Agreement Dropdown View Audit Trail Archive Agreement Sen…" at bounding box center [343, 182] width 686 height 330
click at [132, 227] on div "Edit Agreement Toggle Agreement Dropdown View Audit Trail Archive Agreement Sen…" at bounding box center [343, 182] width 686 height 330
click at [10, 38] on icon at bounding box center [10, 37] width 8 height 7
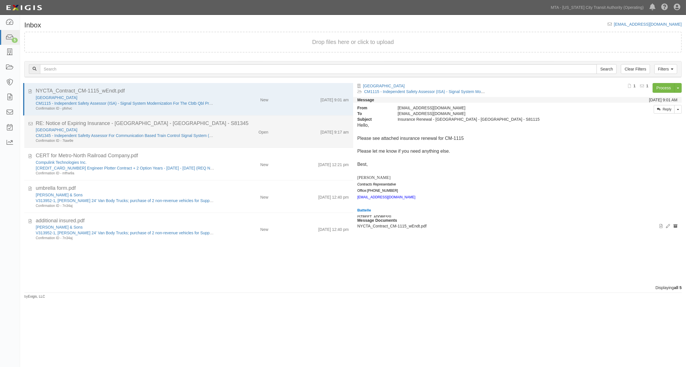
click at [232, 135] on div "Battelle Memorial Institute CM1345 - Independent Safetty Assessor For Communica…" at bounding box center [191, 135] width 321 height 16
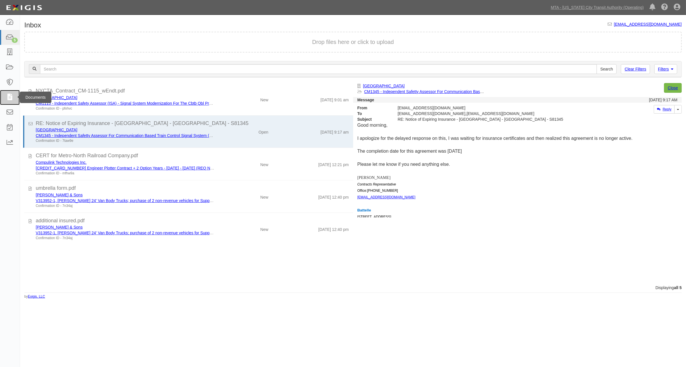
click at [8, 94] on icon at bounding box center [10, 97] width 8 height 7
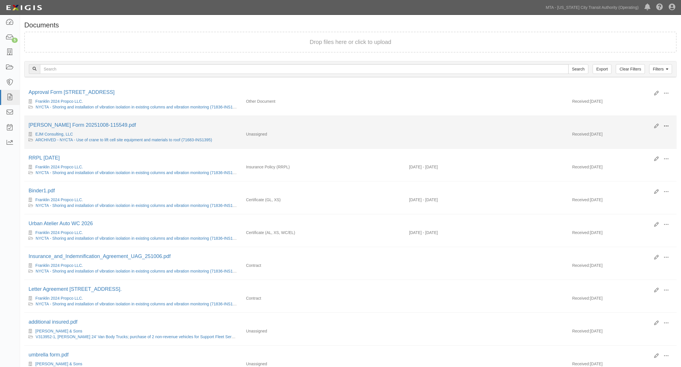
click at [667, 126] on span at bounding box center [665, 126] width 5 height 5
click at [58, 135] on link "EJM Consulting, LLC" at bounding box center [54, 134] width 38 height 5
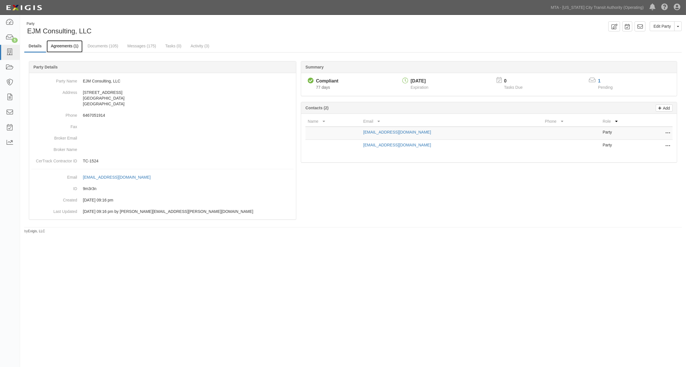
click at [61, 46] on link "Agreements (1)" at bounding box center [65, 46] width 36 height 12
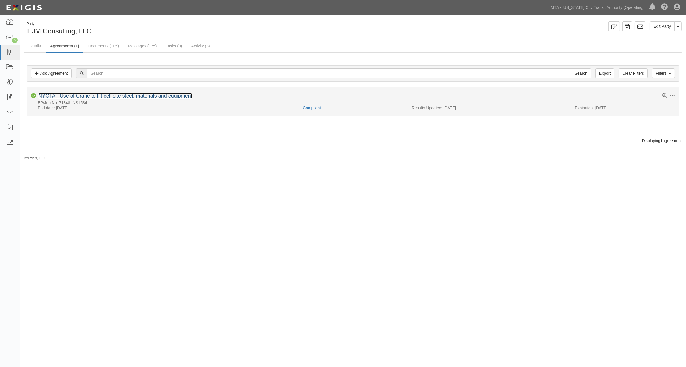
click at [118, 95] on link "NYCTA - Use of Crane to lift cell site steel, materials and equipment" at bounding box center [115, 96] width 154 height 6
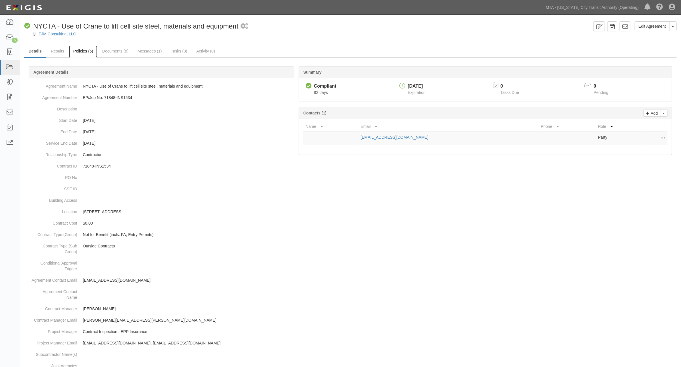
click at [88, 54] on link "Policies (5)" at bounding box center [83, 51] width 28 height 12
click at [103, 53] on link "Documents (8)" at bounding box center [115, 51] width 35 height 12
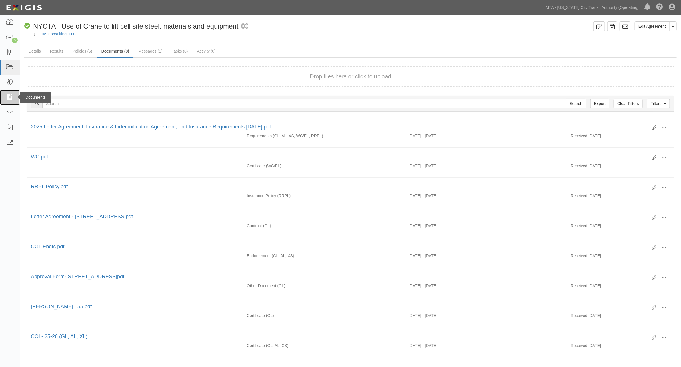
click at [9, 99] on icon at bounding box center [10, 97] width 8 height 7
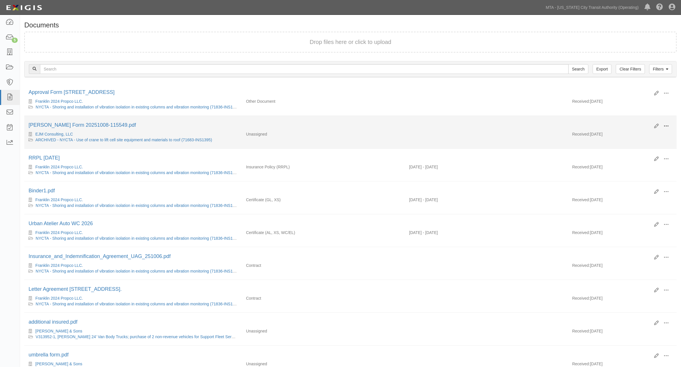
click at [667, 126] on span at bounding box center [665, 126] width 5 height 5
click at [624, 156] on link "Archive" at bounding box center [638, 155] width 45 height 10
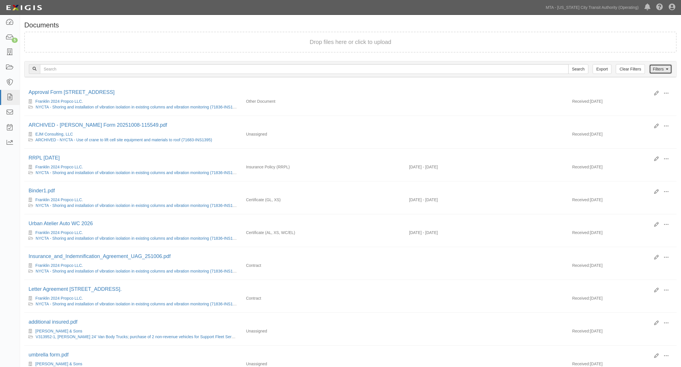
click at [654, 70] on link "Filters" at bounding box center [660, 69] width 23 height 10
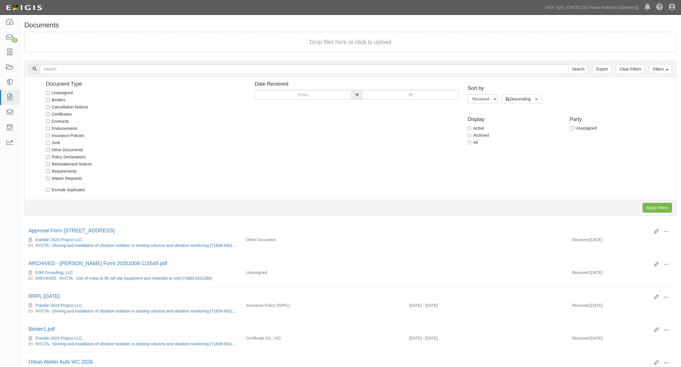
click at [67, 92] on label "Unassigned" at bounding box center [59, 93] width 27 height 6
click at [50, 92] on input "Unassigned" at bounding box center [48, 93] width 4 height 4
checkbox input "true"
click at [653, 206] on input "Apply Filters" at bounding box center [656, 208] width 29 height 10
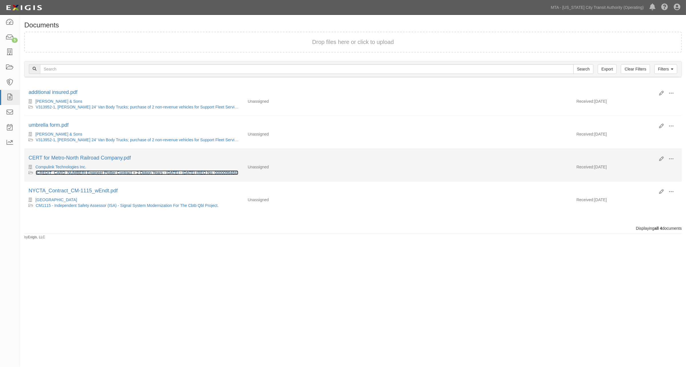
click at [121, 175] on link "[CREDIT_CARD_NUMBER] Engineer Plotter Contract + 2 Option Years - [DATE] - [DAT…" at bounding box center [137, 172] width 202 height 5
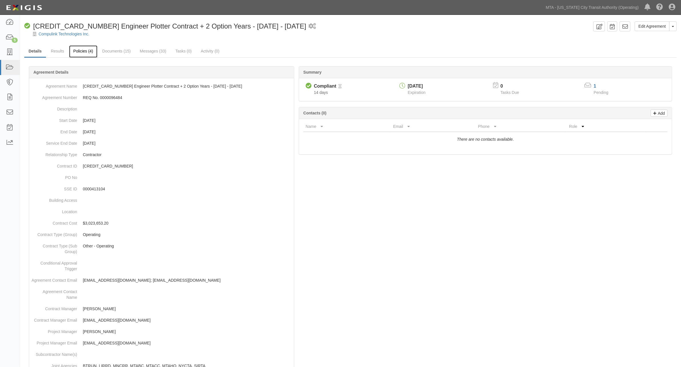
click at [86, 52] on link "Policies (4)" at bounding box center [83, 51] width 28 height 12
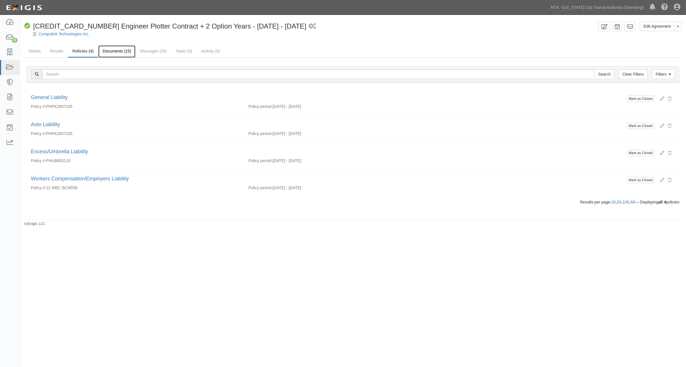
click at [114, 50] on link "Documents (15)" at bounding box center [116, 51] width 37 height 12
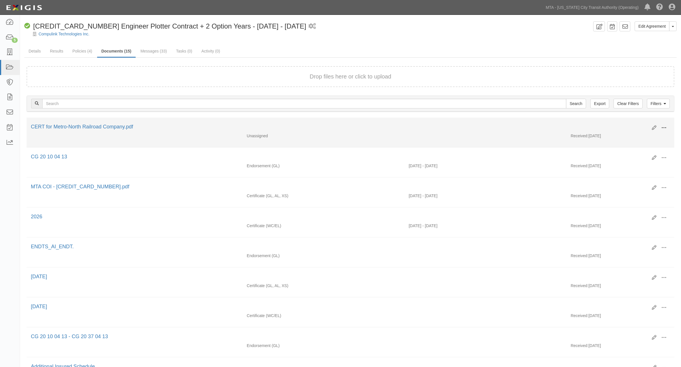
click at [664, 127] on span at bounding box center [663, 127] width 5 height 5
click at [633, 157] on link "Archive" at bounding box center [635, 157] width 45 height 10
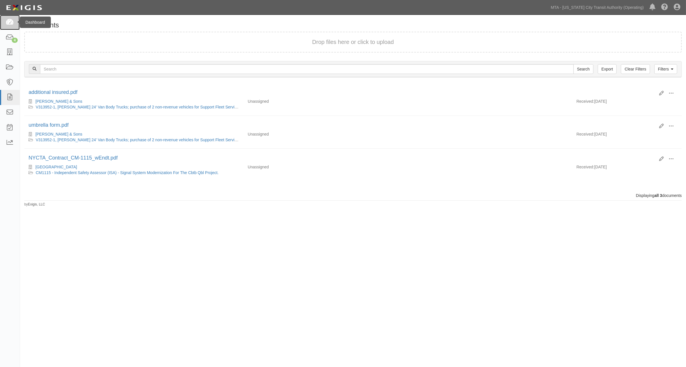
click at [11, 22] on icon at bounding box center [10, 22] width 8 height 7
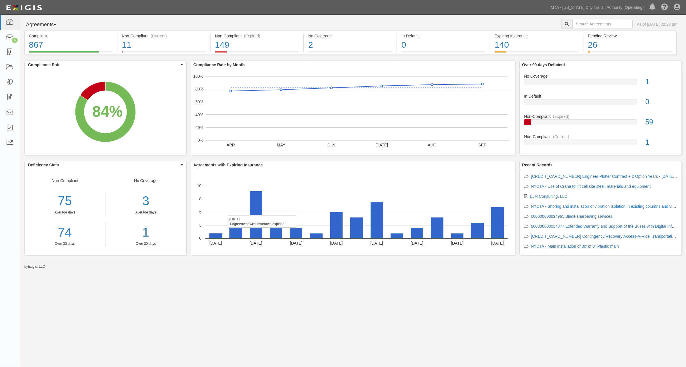
click at [219, 236] on rect "A chart." at bounding box center [215, 236] width 13 height 5
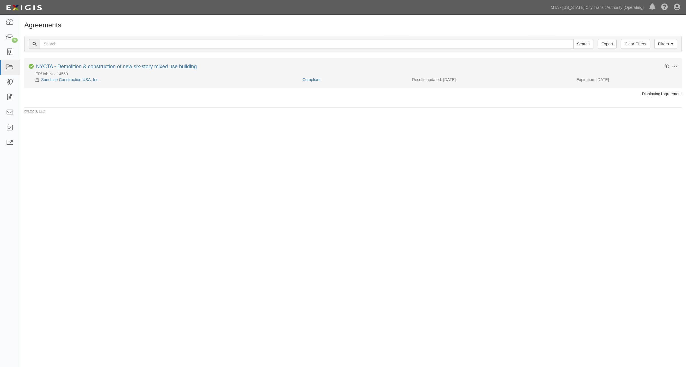
click at [112, 70] on div "NYCTA - Demolition & construction of new six-story mixed use building" at bounding box center [116, 67] width 161 height 6
click at [110, 66] on link "NYCTA - Demolition & construction of new six-story mixed use building" at bounding box center [116, 67] width 161 height 6
